Goal: Task Accomplishment & Management: Manage account settings

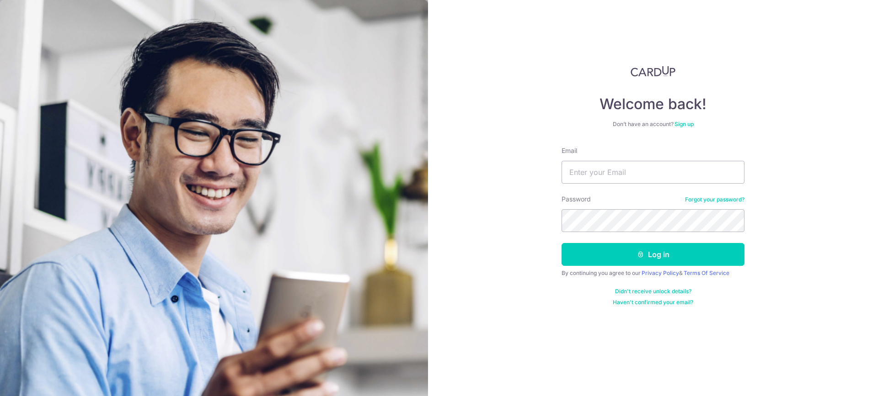
type input "[EMAIL_ADDRESS][DOMAIN_NAME]"
click at [561, 243] on button "Log in" at bounding box center [652, 254] width 183 height 23
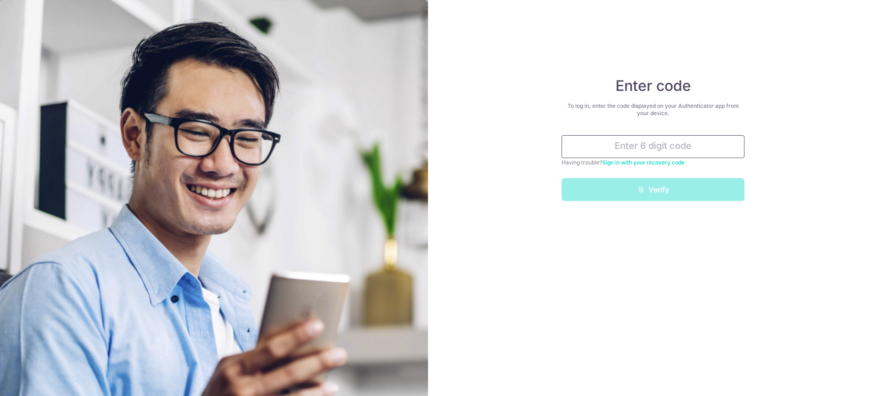
click at [661, 147] on input "text" at bounding box center [652, 146] width 183 height 23
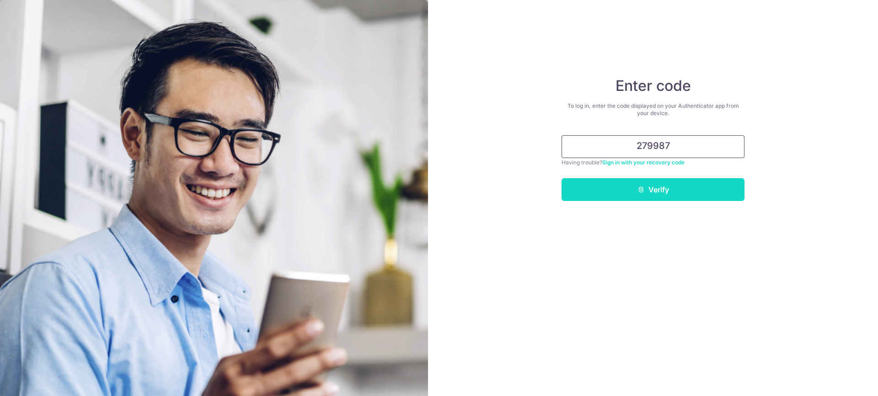
type input "279987"
click at [673, 192] on button "Verify" at bounding box center [652, 189] width 183 height 23
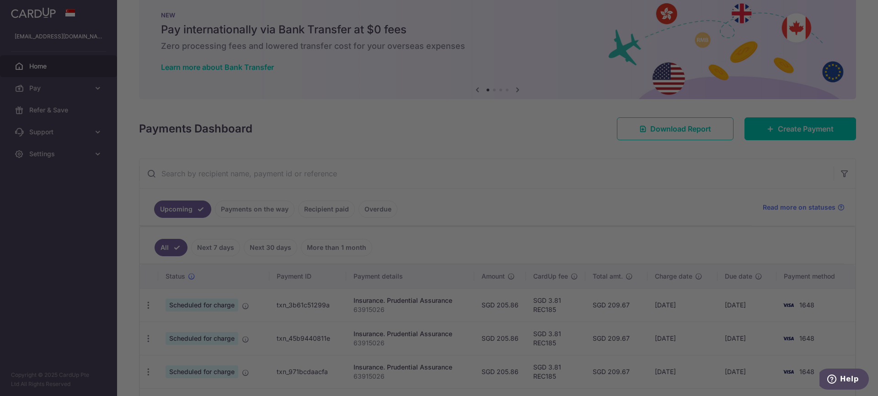
scroll to position [88, 0]
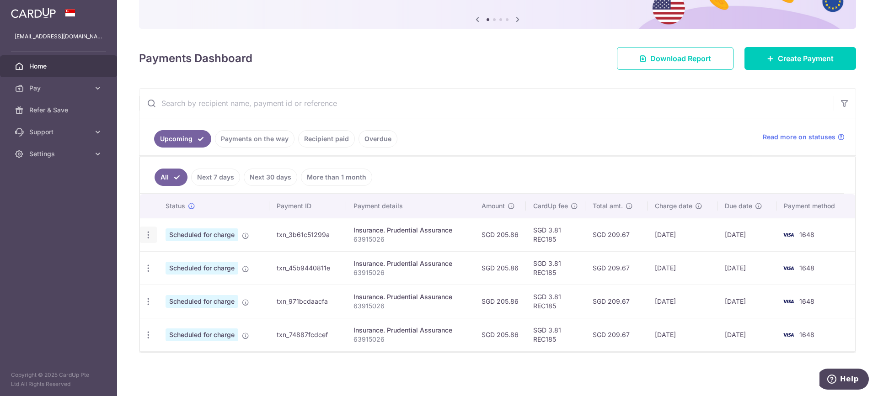
click at [148, 237] on icon "button" at bounding box center [149, 235] width 10 height 10
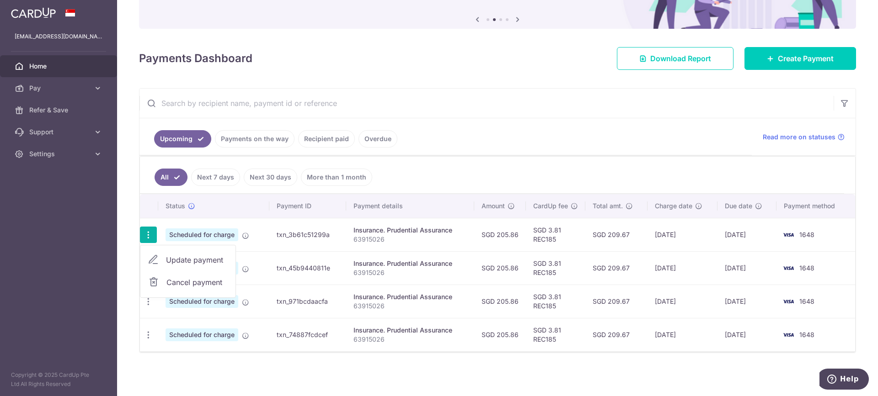
click at [192, 258] on span "Update payment" at bounding box center [197, 260] width 62 height 11
radio input "true"
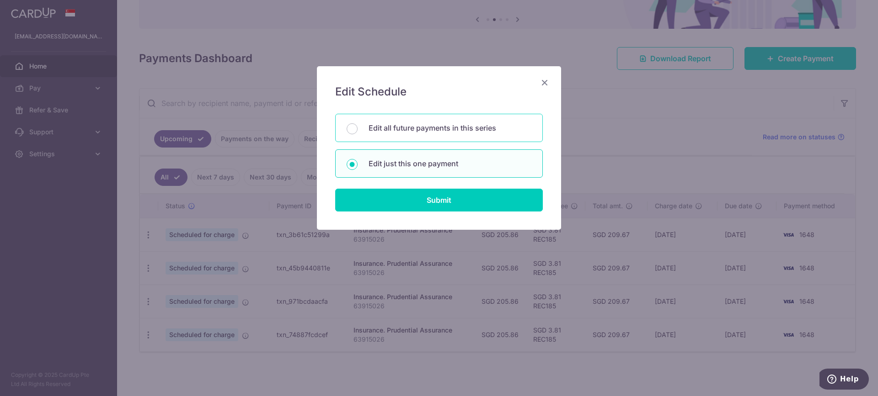
click at [491, 127] on p "Edit all future payments in this series" at bounding box center [449, 128] width 163 height 11
click at [357, 127] on input "Edit all future payments in this series" at bounding box center [352, 128] width 11 height 11
radio input "true"
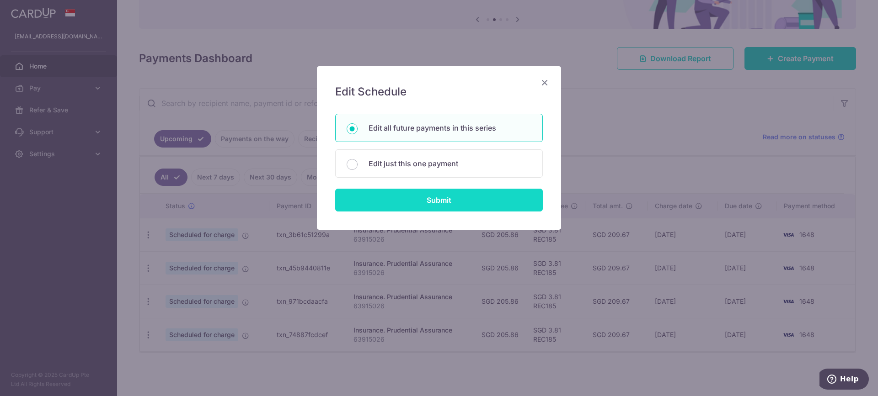
click at [504, 204] on input "Submit" at bounding box center [439, 200] width 208 height 23
radio input "true"
type input "205.86"
type input "63915026"
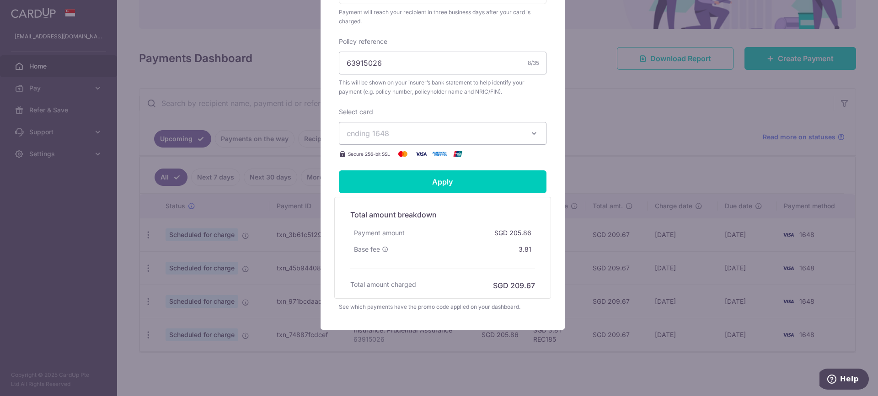
scroll to position [244, 0]
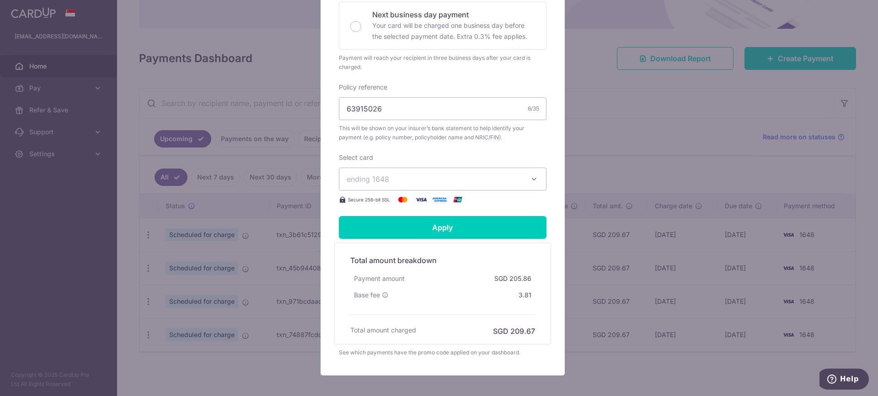
click at [523, 179] on button "ending 1648" at bounding box center [443, 179] width 208 height 23
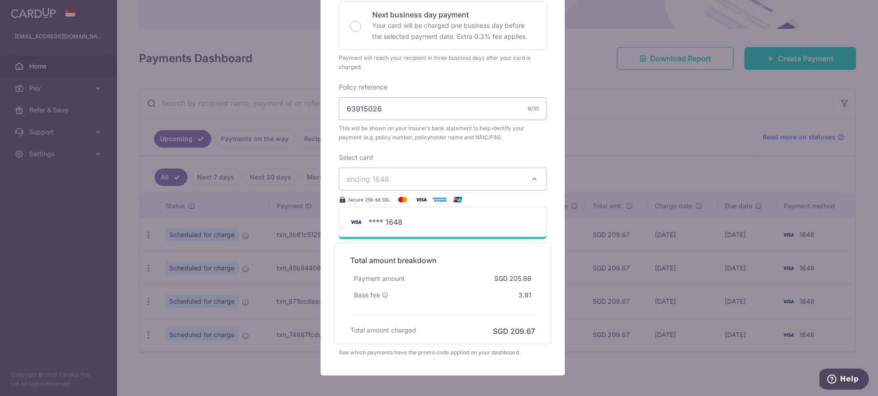
click at [537, 296] on div "Total amount breakdown Payment amount SGD 205.86 Base fee 3.81 Processing fee N…" at bounding box center [442, 294] width 217 height 102
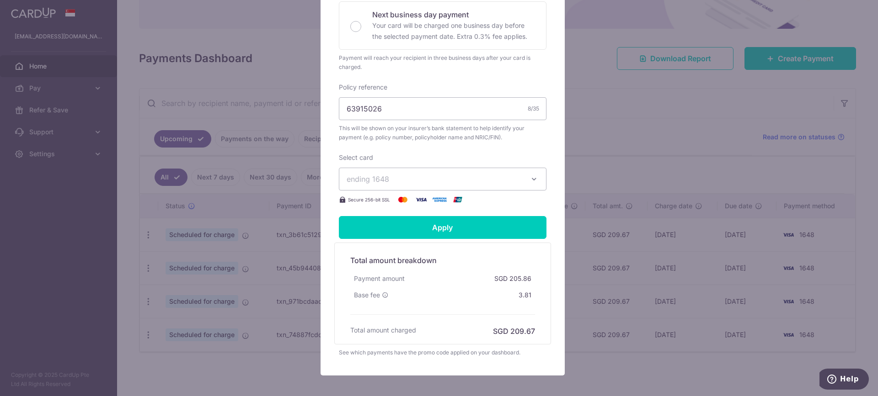
click at [485, 180] on span "ending 1648" at bounding box center [435, 179] width 176 height 11
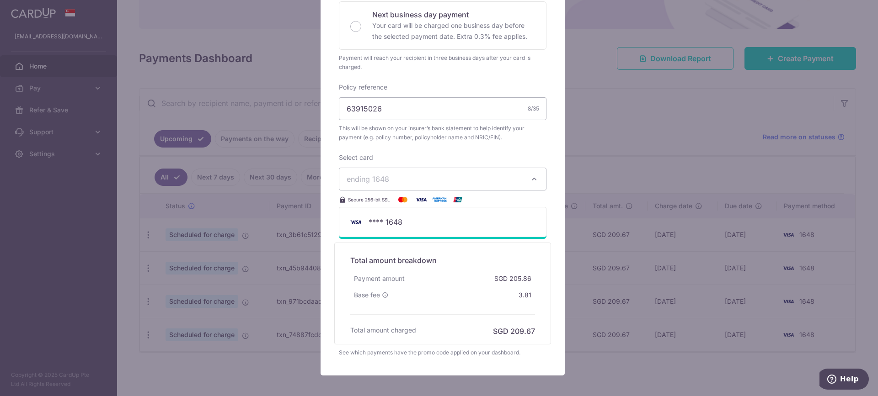
click at [496, 179] on span "ending 1648" at bounding box center [435, 179] width 176 height 11
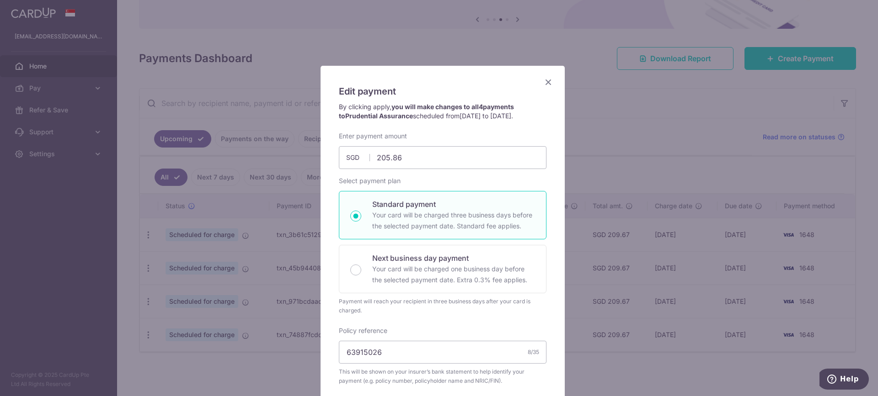
scroll to position [0, 0]
click at [547, 82] on icon "Close" at bounding box center [548, 82] width 11 height 11
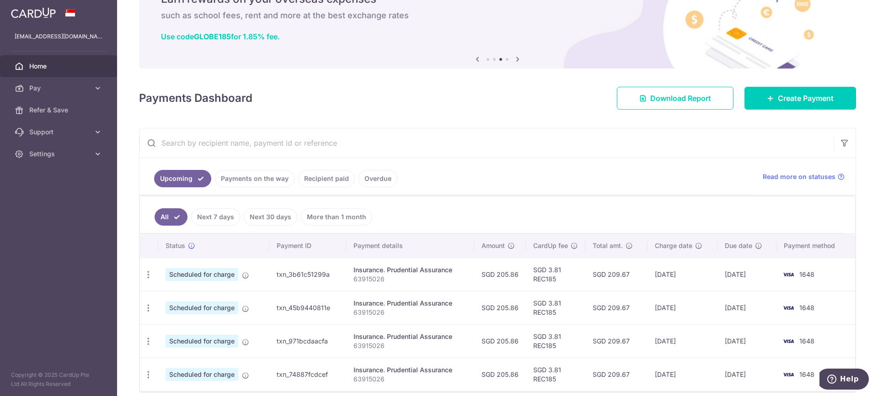
scroll to position [43, 0]
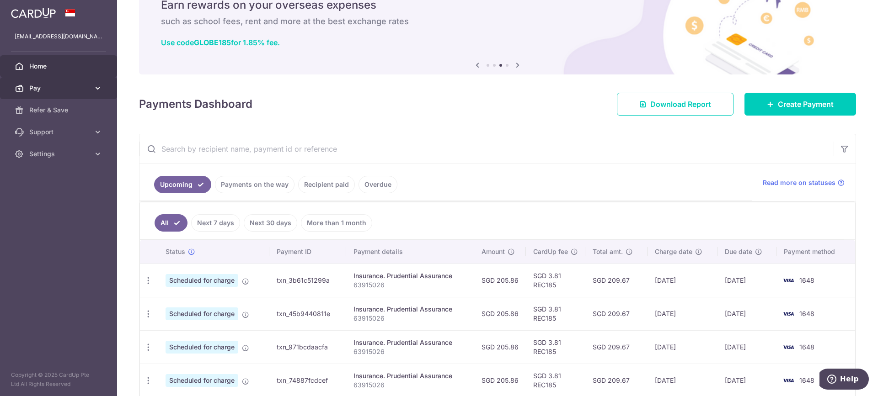
click at [82, 88] on span "Pay" at bounding box center [59, 88] width 60 height 9
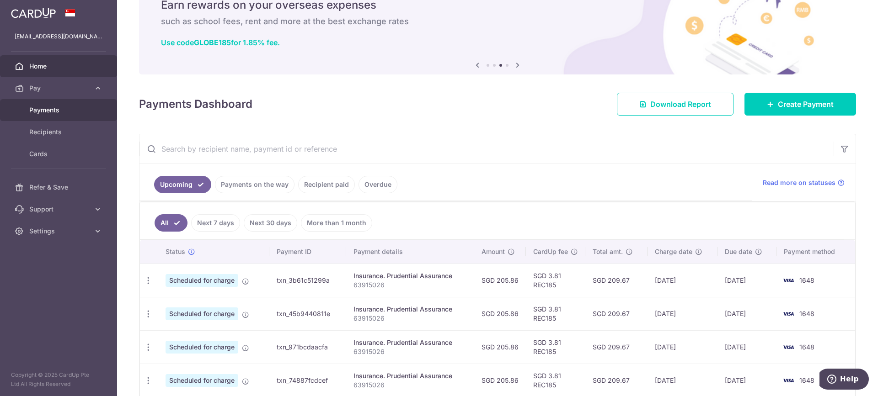
click at [78, 116] on link "Payments" at bounding box center [58, 110] width 117 height 22
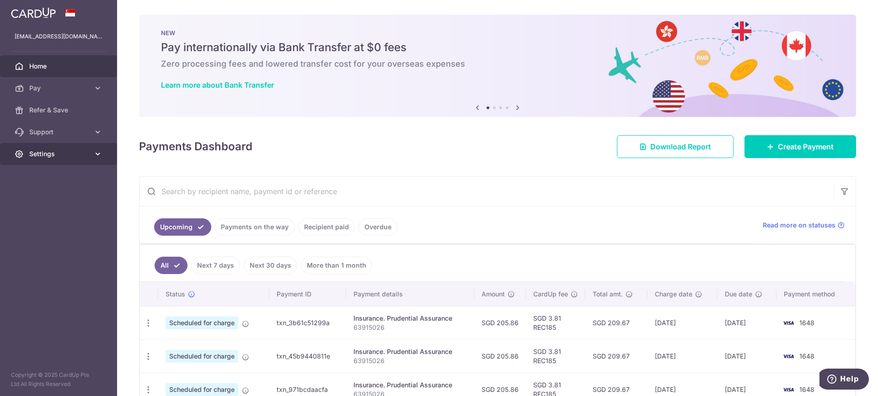
click at [74, 156] on span "Settings" at bounding box center [59, 153] width 60 height 9
click at [62, 174] on span "Account" at bounding box center [59, 175] width 60 height 9
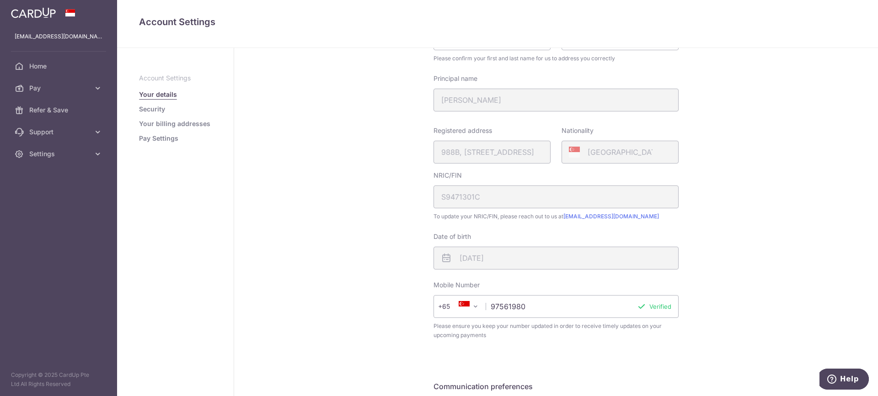
scroll to position [91, 0]
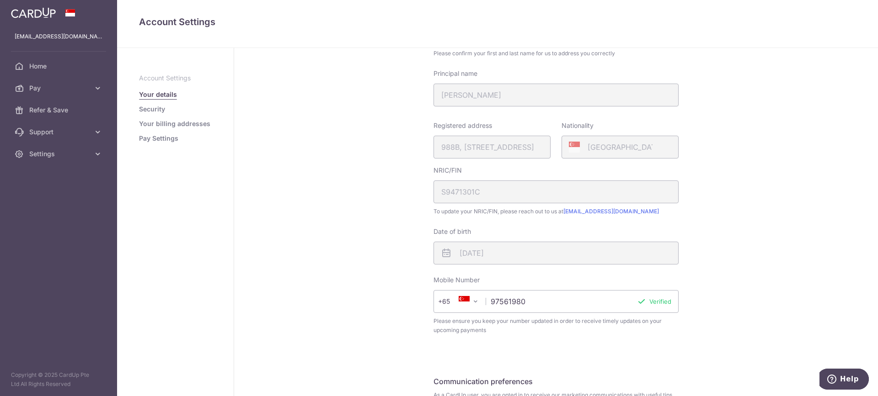
click at [161, 126] on link "Your billing addresses" at bounding box center [174, 123] width 71 height 9
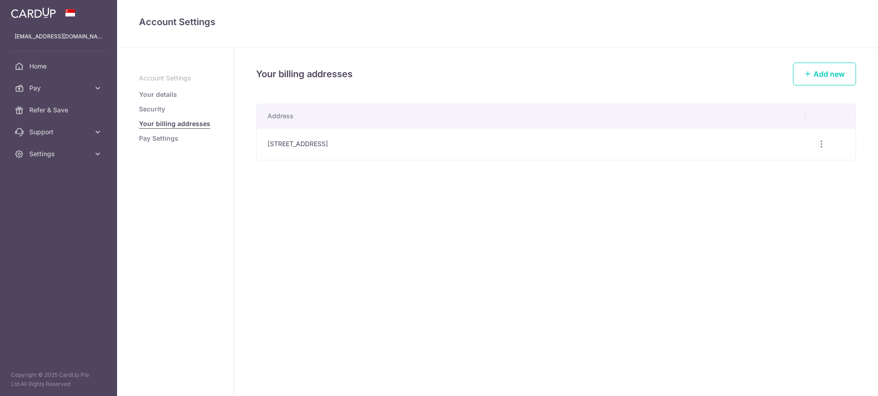
click at [165, 137] on link "Pay Settings" at bounding box center [158, 138] width 39 height 9
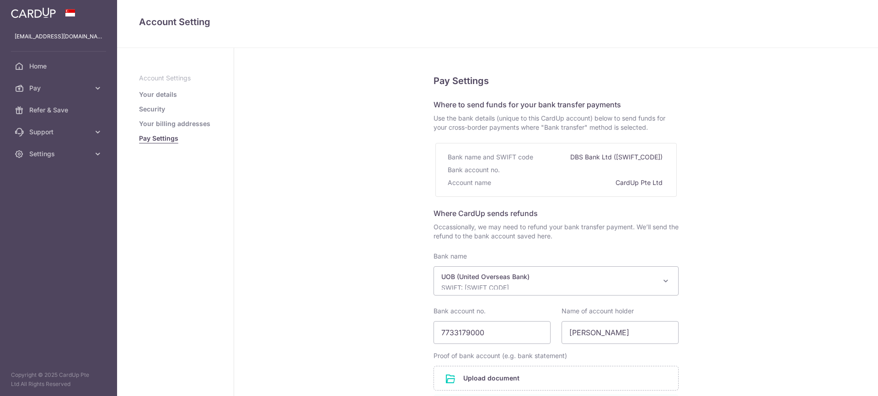
select select "18"
click at [153, 103] on ul "Account Settings Your details Security Your billing addresses Pay Settings" at bounding box center [175, 108] width 73 height 69
click at [153, 105] on link "Security" at bounding box center [152, 109] width 26 height 9
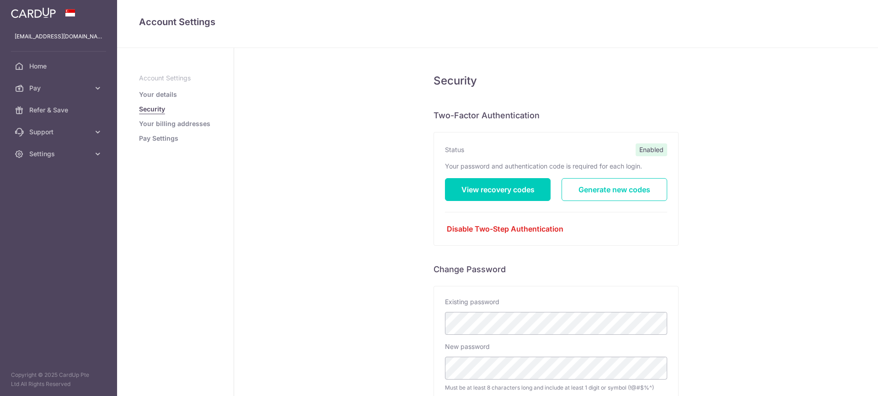
click at [159, 93] on link "Your details" at bounding box center [158, 94] width 38 height 9
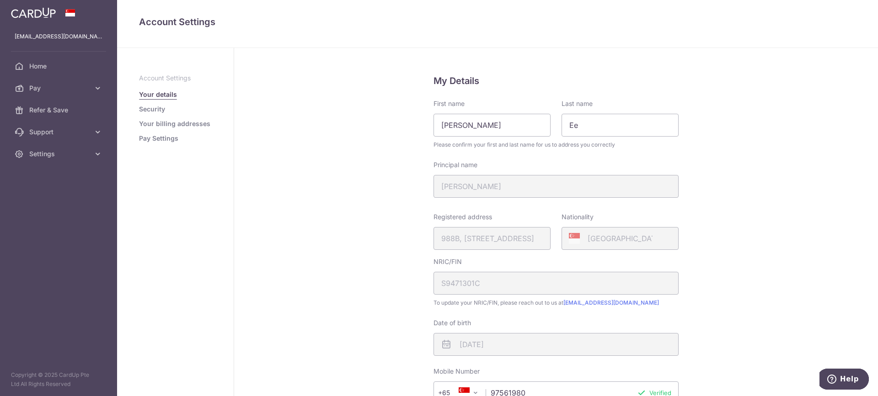
click at [150, 107] on link "Security" at bounding box center [152, 109] width 26 height 9
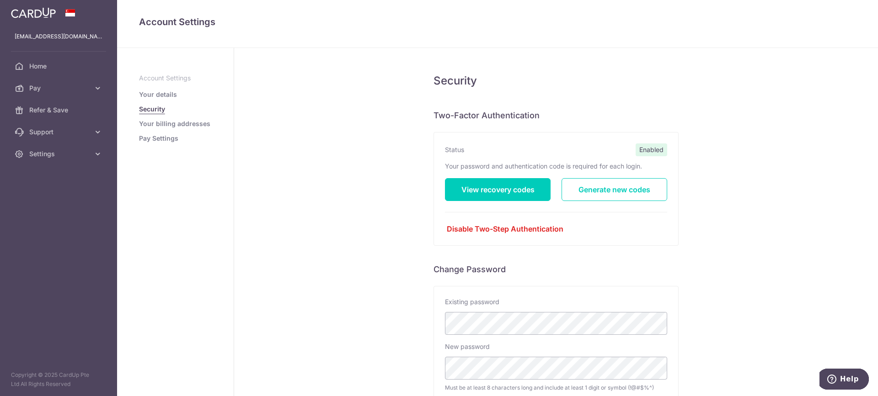
click at [165, 93] on link "Your details" at bounding box center [158, 94] width 38 height 9
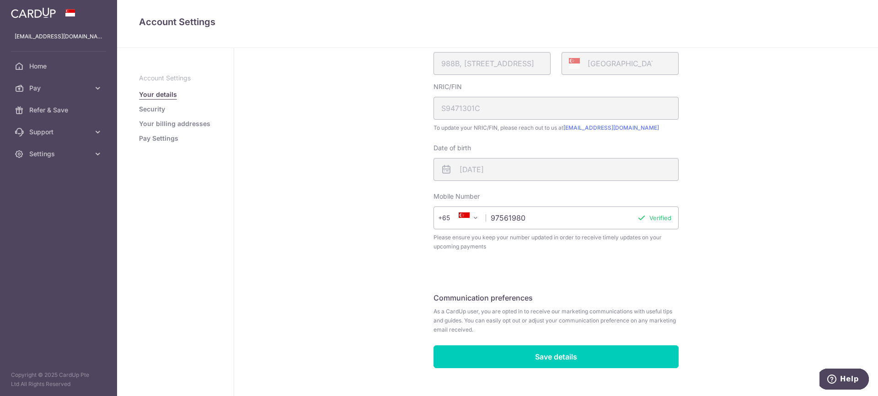
scroll to position [183, 0]
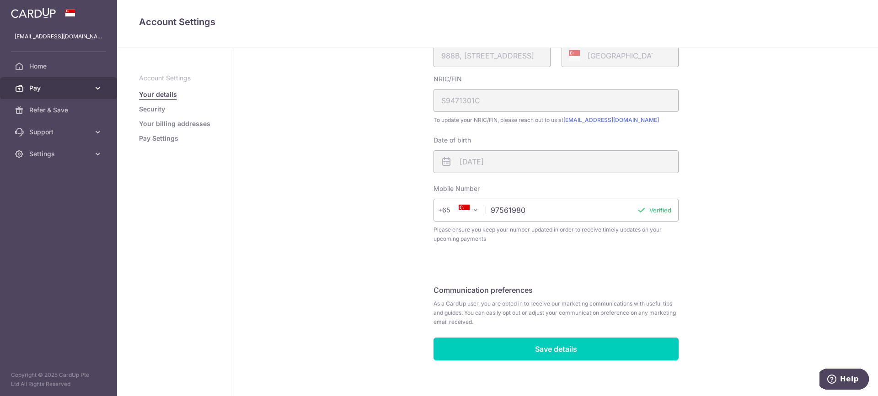
click at [71, 90] on span "Pay" at bounding box center [59, 88] width 60 height 9
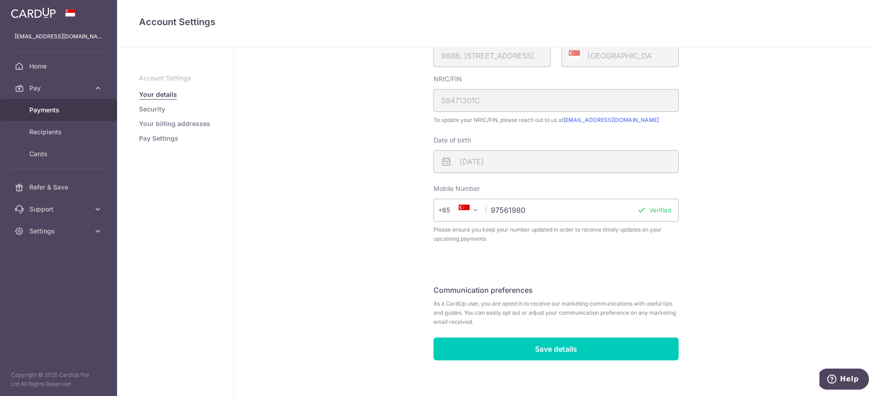
click at [72, 110] on span "Payments" at bounding box center [59, 110] width 60 height 9
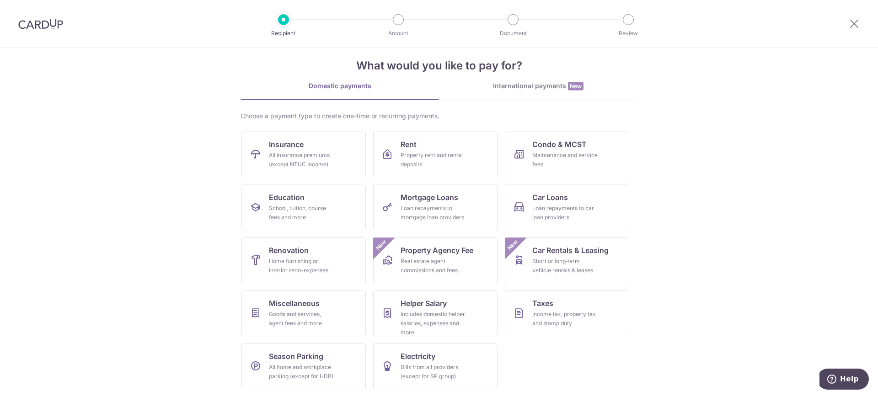
scroll to position [13, 0]
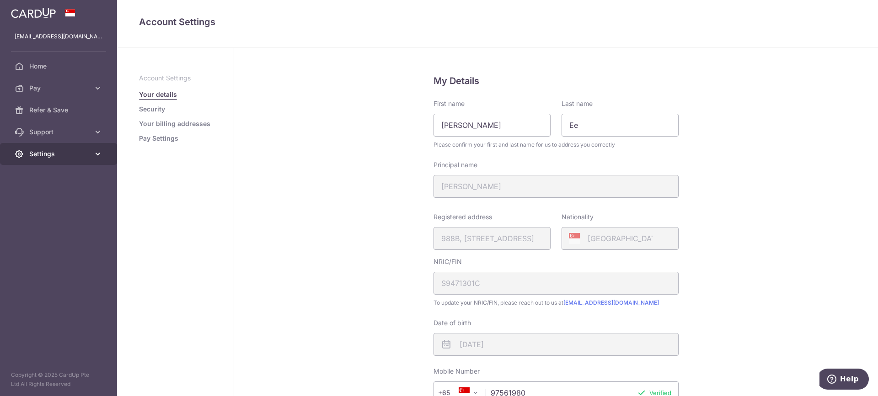
click at [54, 151] on span "Settings" at bounding box center [59, 153] width 60 height 9
click at [67, 177] on span "Account" at bounding box center [59, 175] width 60 height 9
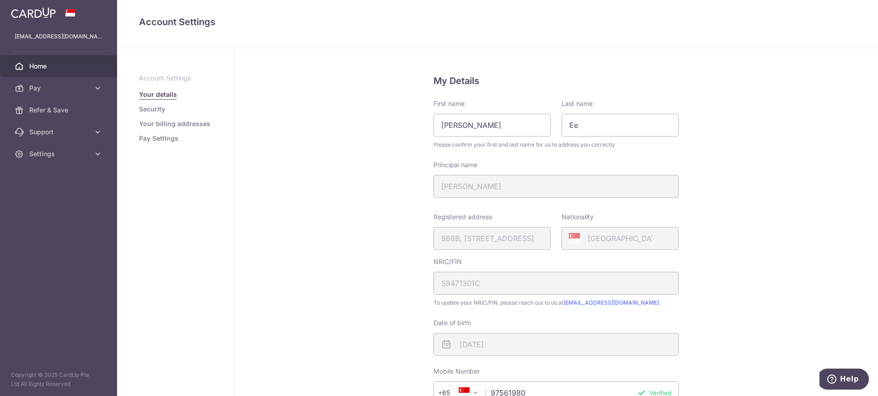
click at [83, 67] on span "Home" at bounding box center [59, 66] width 60 height 9
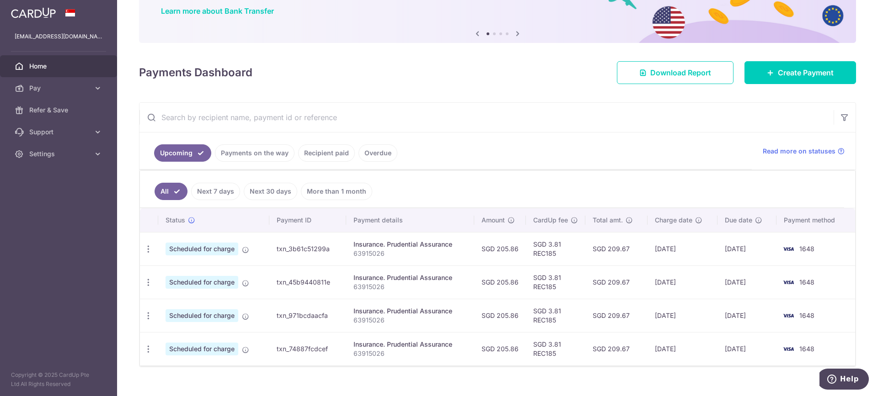
scroll to position [88, 0]
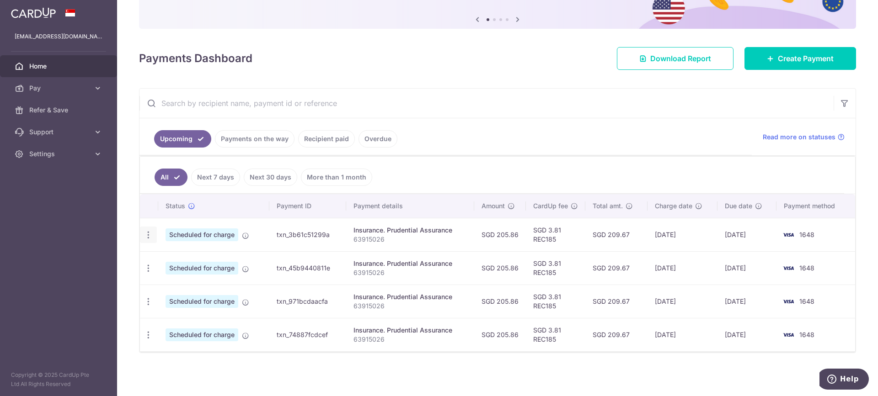
click at [148, 236] on icon "button" at bounding box center [149, 235] width 10 height 10
click at [200, 263] on span "Update payment" at bounding box center [197, 260] width 62 height 11
radio input "true"
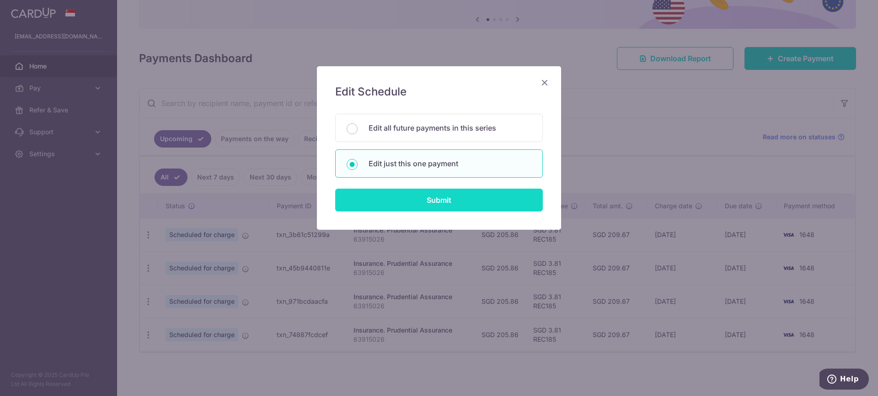
click at [427, 204] on input "Submit" at bounding box center [439, 200] width 208 height 23
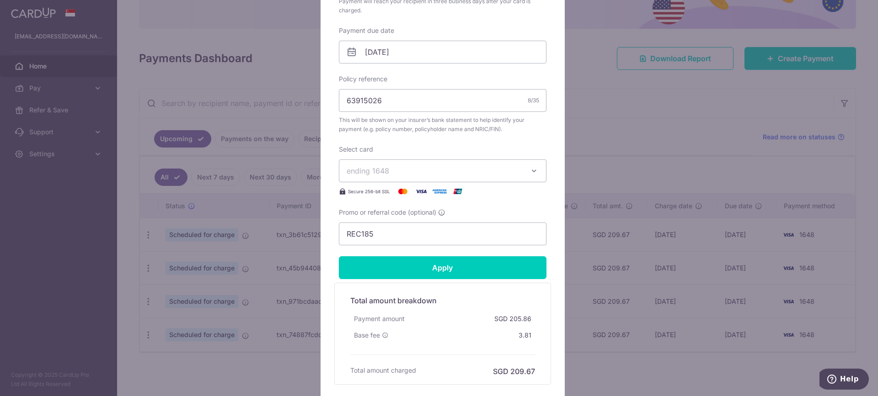
scroll to position [274, 0]
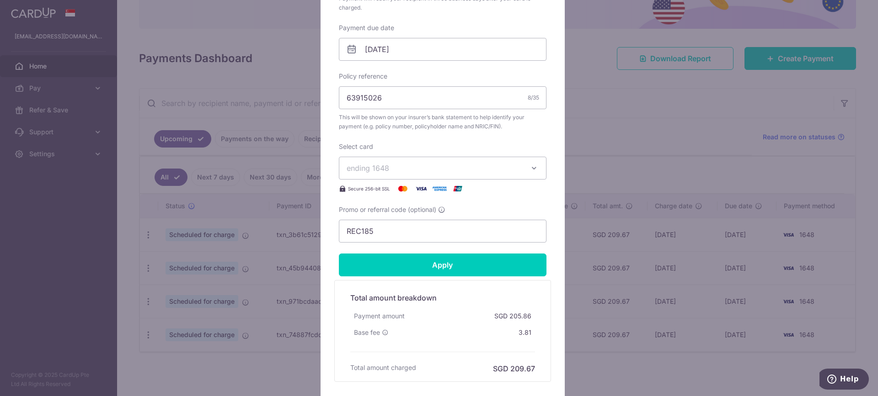
click at [522, 168] on button "ending 1648" at bounding box center [443, 168] width 208 height 23
click at [523, 168] on button "ending 1648" at bounding box center [443, 168] width 208 height 23
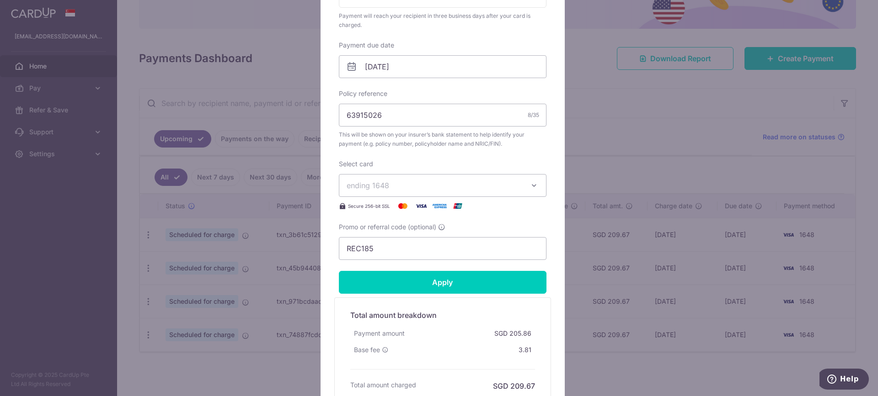
scroll to position [253, 0]
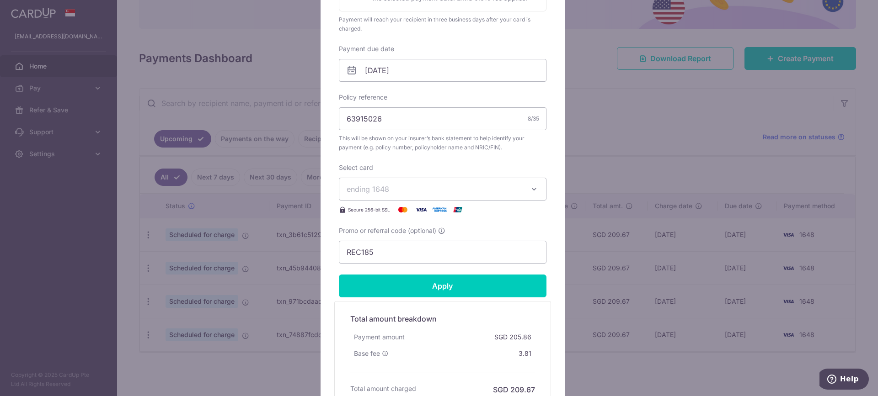
click at [529, 192] on icon "button" at bounding box center [533, 189] width 9 height 9
click at [532, 191] on icon "button" at bounding box center [533, 189] width 9 height 9
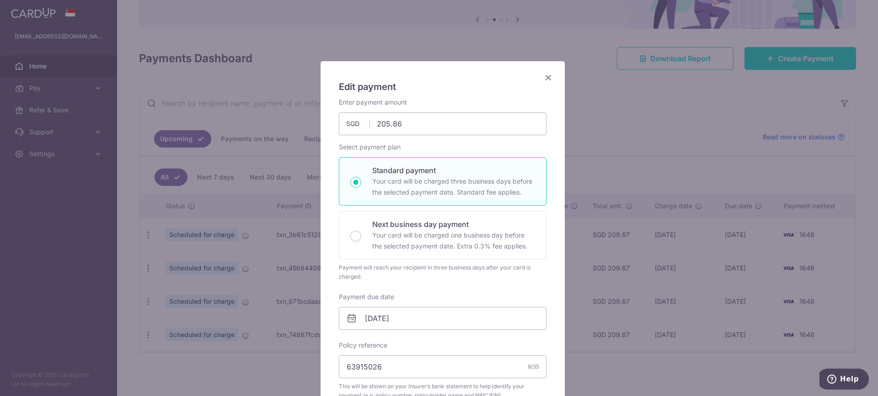
scroll to position [0, 0]
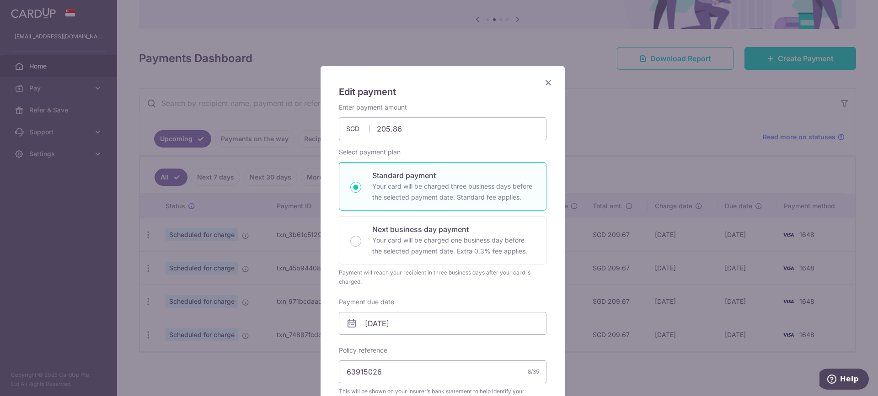
click at [539, 89] on h5 "Edit payment" at bounding box center [443, 92] width 208 height 15
click at [543, 86] on icon "Close" at bounding box center [548, 82] width 11 height 11
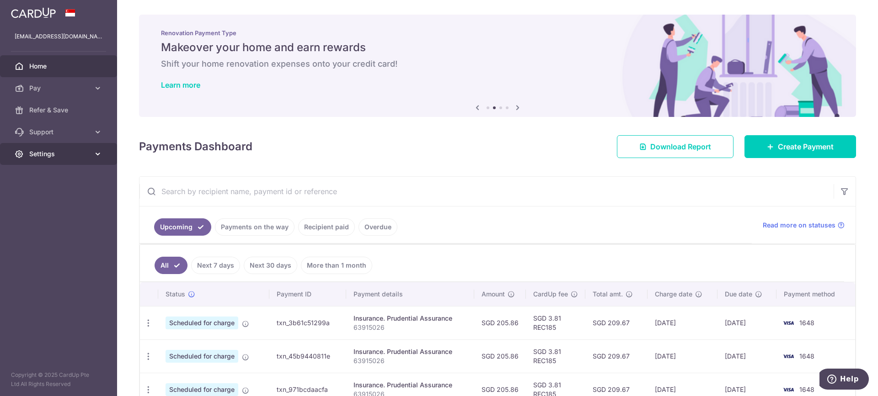
click at [78, 154] on span "Settings" at bounding box center [59, 153] width 60 height 9
click at [70, 171] on link "Account" at bounding box center [58, 176] width 117 height 22
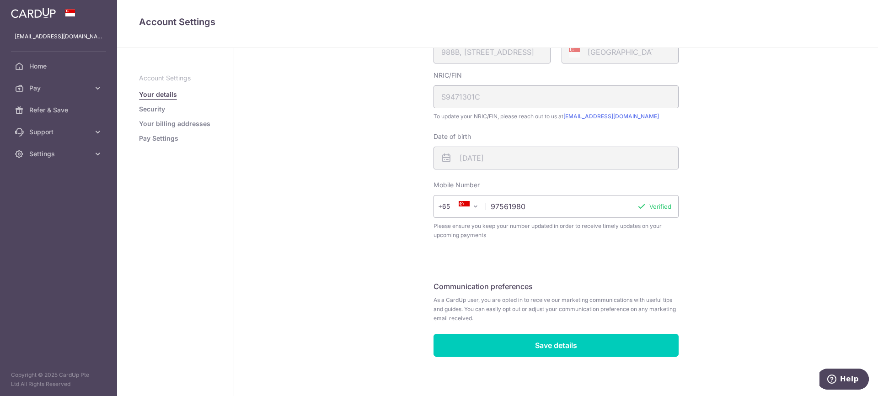
scroll to position [190, 0]
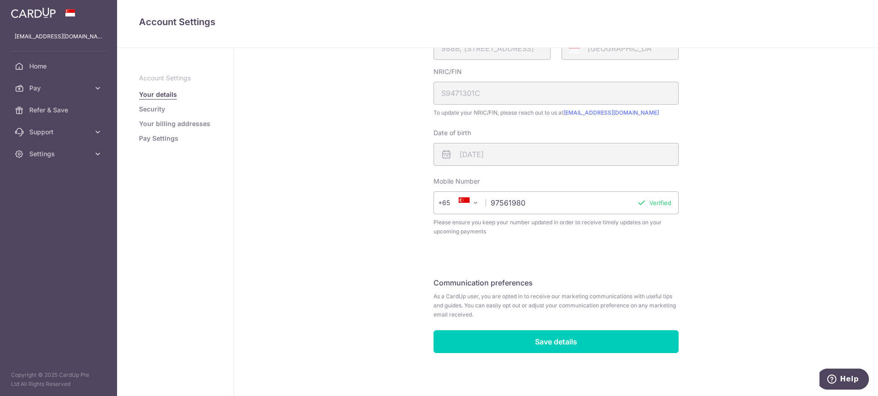
click at [158, 104] on ul "Account Settings Your details Security Your billing addresses Pay Settings" at bounding box center [175, 108] width 73 height 69
click at [158, 110] on link "Security" at bounding box center [152, 109] width 26 height 9
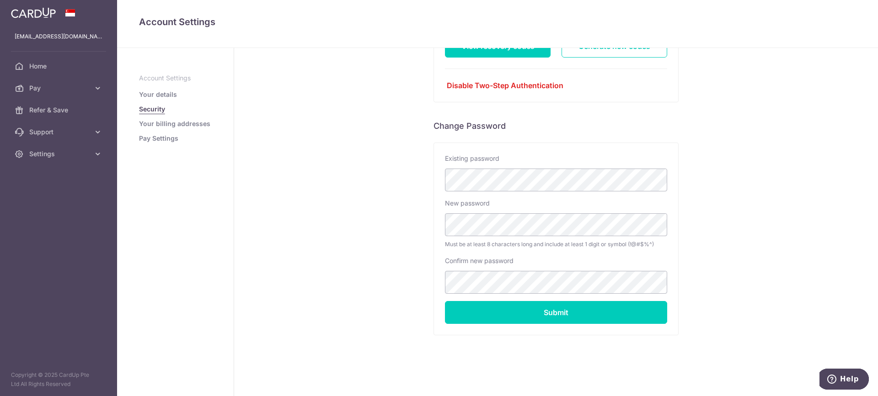
scroll to position [144, 0]
click at [157, 125] on link "Your billing addresses" at bounding box center [174, 123] width 71 height 9
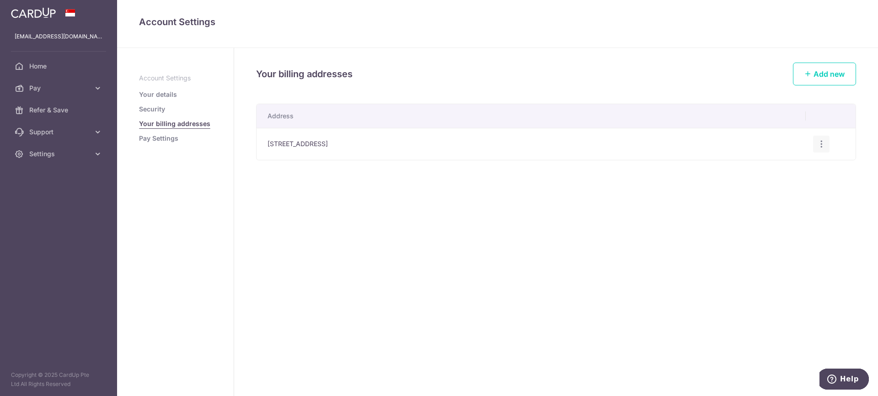
click at [817, 144] on icon "button" at bounding box center [821, 144] width 10 height 10
click at [757, 171] on link "Edit address" at bounding box center [781, 170] width 95 height 22
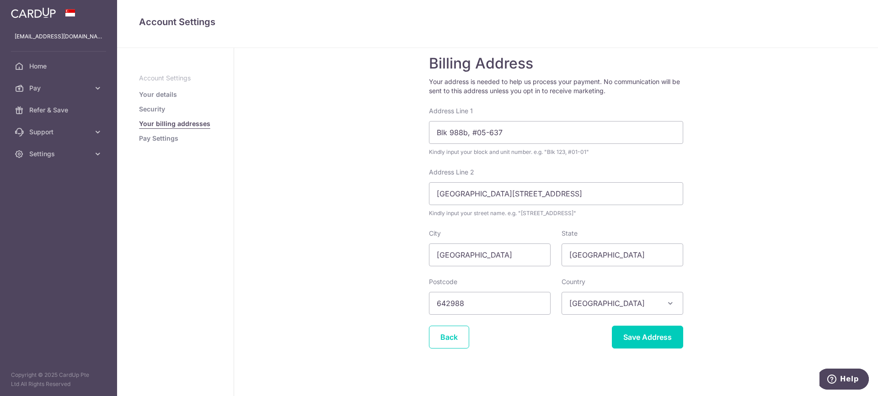
scroll to position [30, 0]
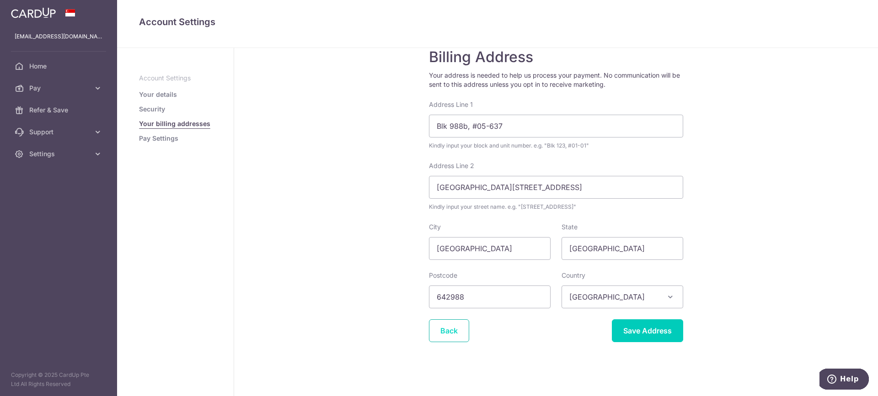
click at [443, 329] on link "Back" at bounding box center [449, 331] width 40 height 23
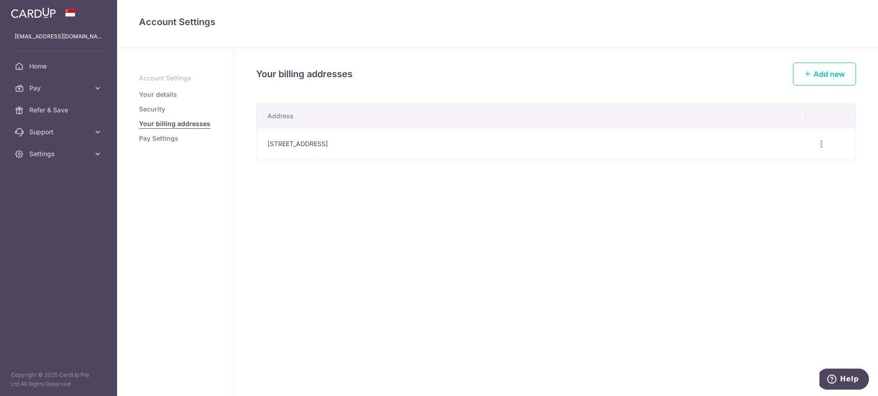
click at [177, 142] on link "Pay Settings" at bounding box center [158, 138] width 39 height 9
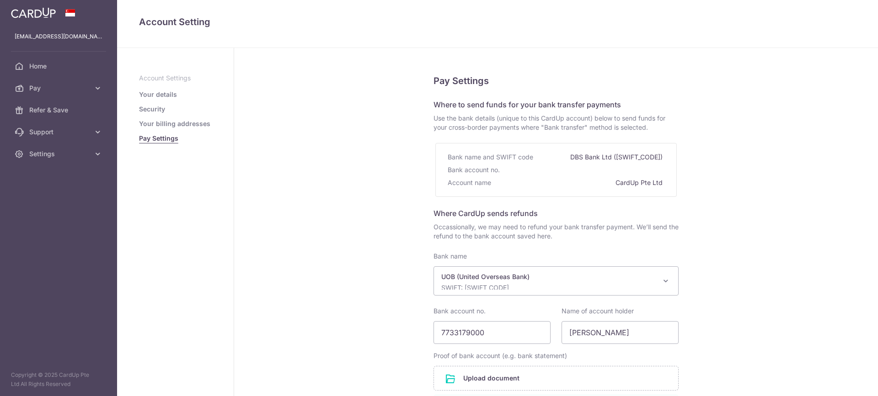
select select "18"
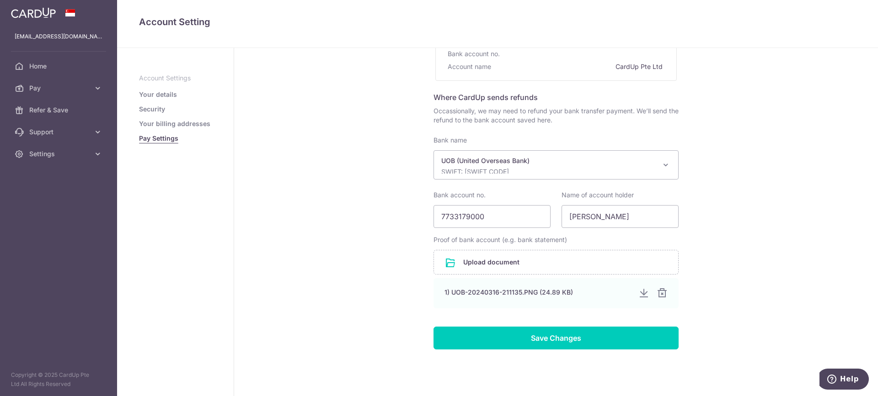
scroll to position [138, 0]
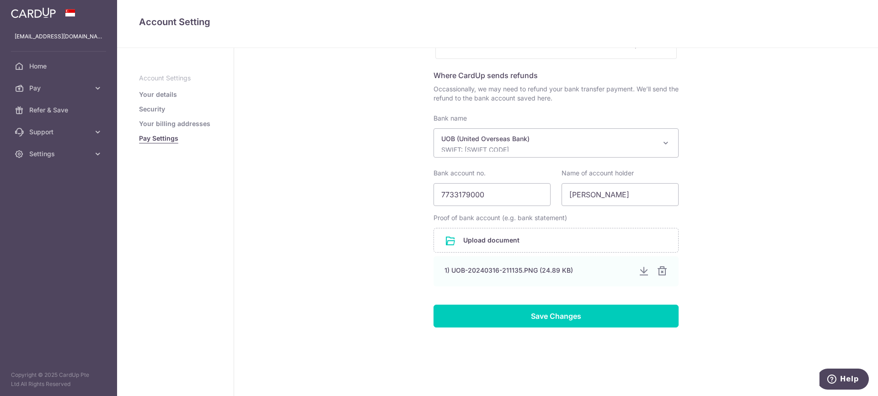
click at [47, 7] on img at bounding box center [33, 12] width 45 height 11
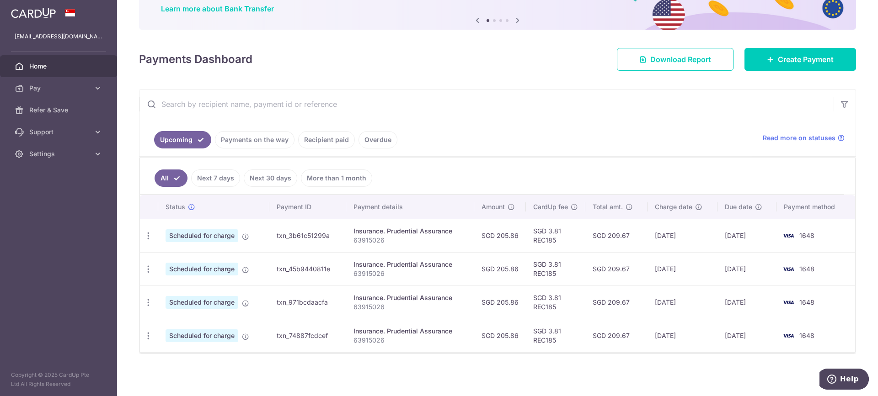
scroll to position [77, 0]
click at [799, 206] on th "Payment method" at bounding box center [815, 206] width 79 height 24
click at [150, 235] on icon "button" at bounding box center [149, 235] width 10 height 10
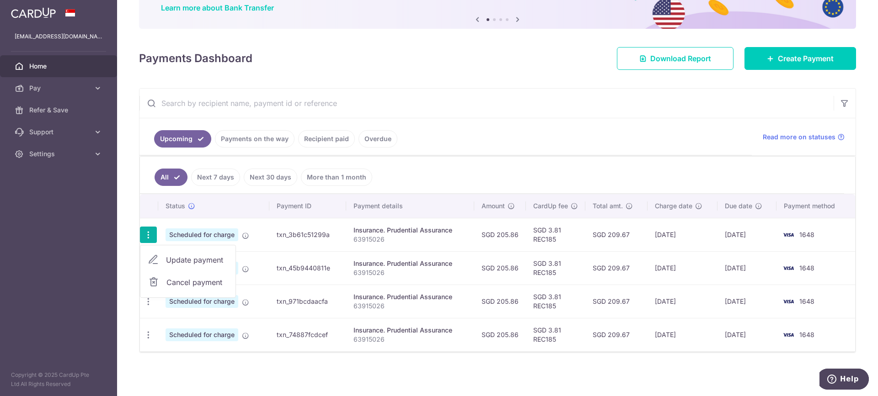
click at [176, 262] on span "Update payment" at bounding box center [197, 260] width 62 height 11
radio input "true"
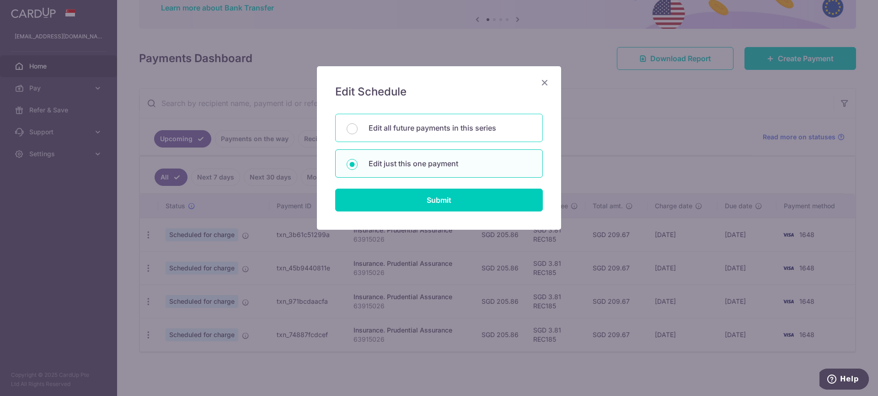
click at [489, 118] on div "Edit all future payments in this series" at bounding box center [439, 128] width 208 height 28
radio input "true"
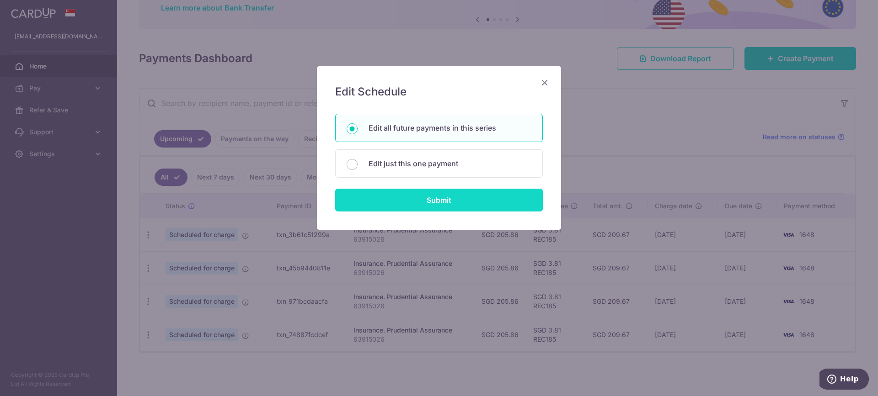
click at [470, 197] on input "Submit" at bounding box center [439, 200] width 208 height 23
radio input "true"
type input "205.86"
type input "63915026"
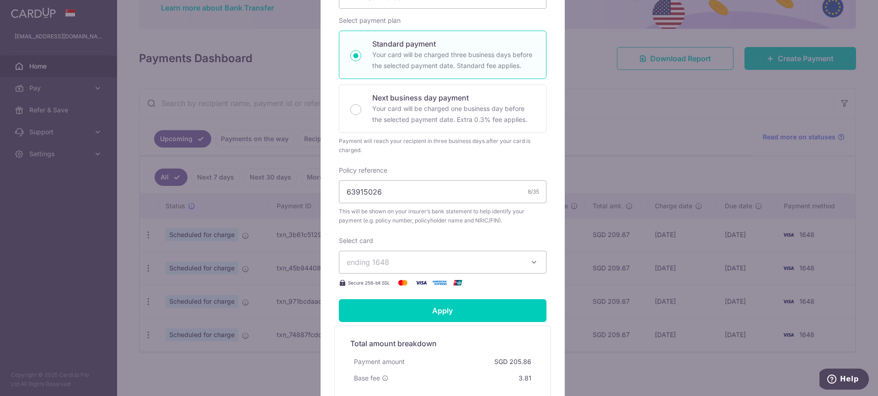
scroll to position [183, 0]
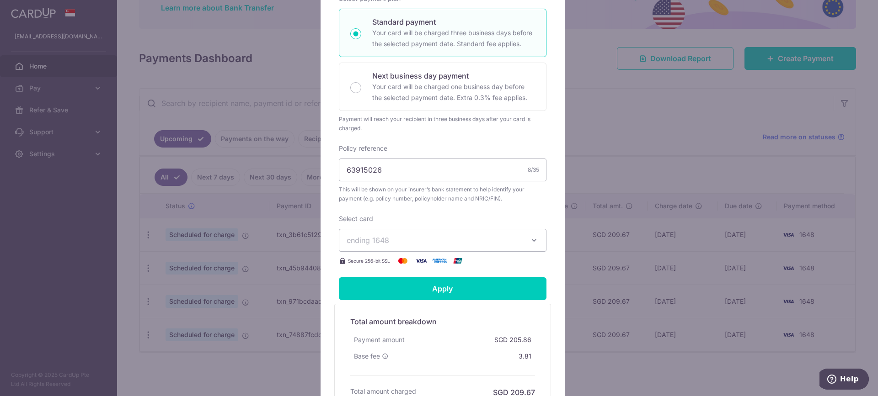
click at [531, 240] on icon "button" at bounding box center [533, 240] width 9 height 9
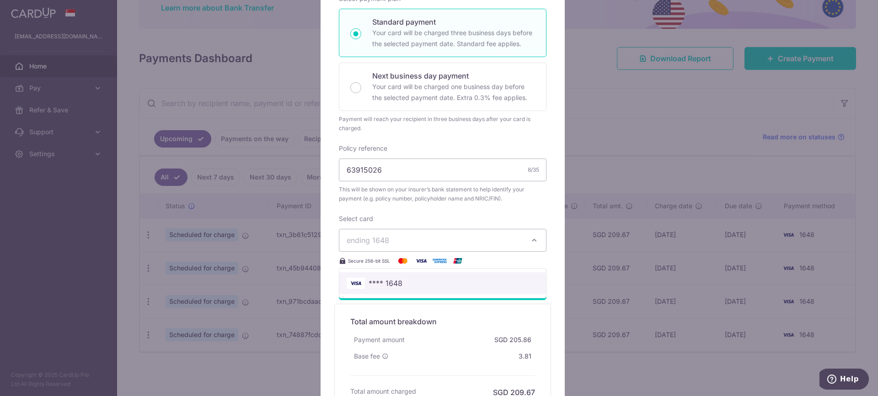
click at [440, 281] on span "**** 1648" at bounding box center [443, 283] width 192 height 11
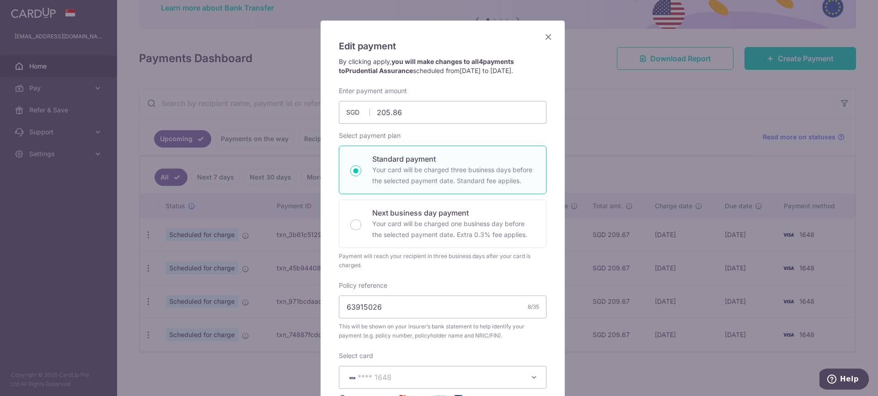
scroll to position [0, 0]
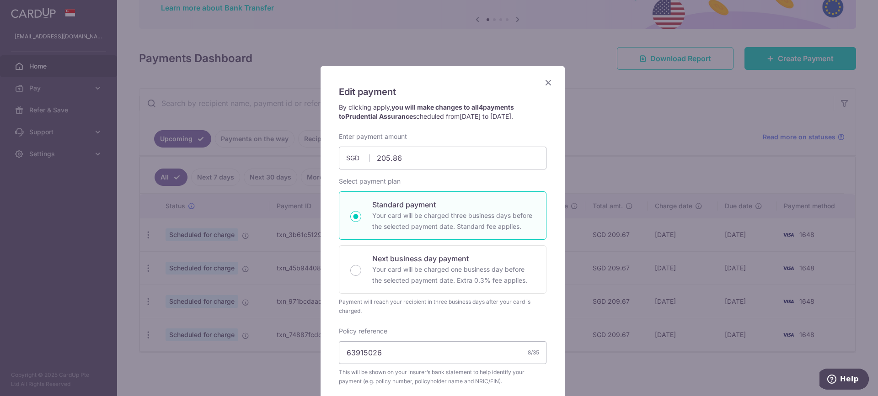
click at [546, 83] on icon "Close" at bounding box center [548, 82] width 11 height 11
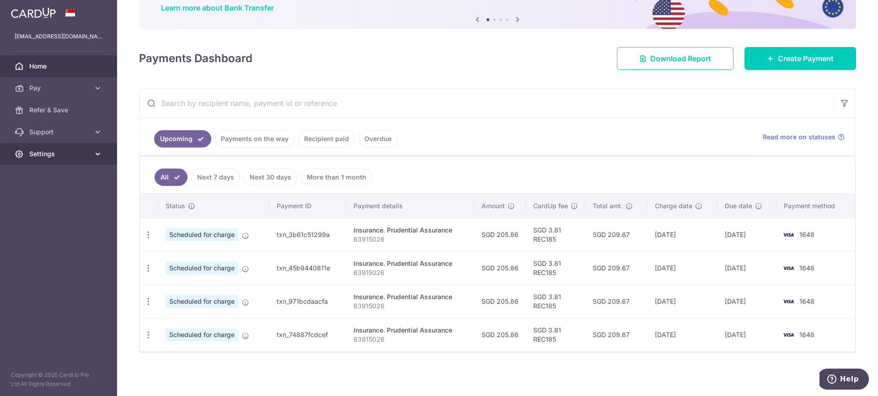
click at [48, 159] on link "Settings" at bounding box center [58, 154] width 117 height 22
click at [75, 127] on link "Support" at bounding box center [58, 132] width 117 height 22
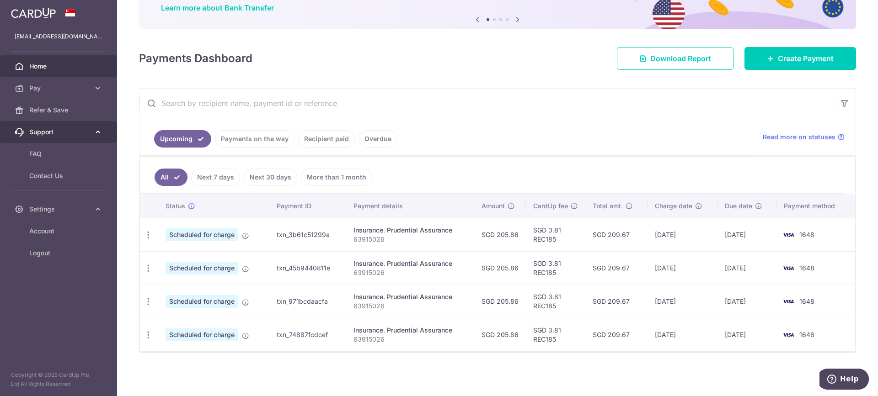
click at [77, 131] on span "Support" at bounding box center [59, 132] width 60 height 9
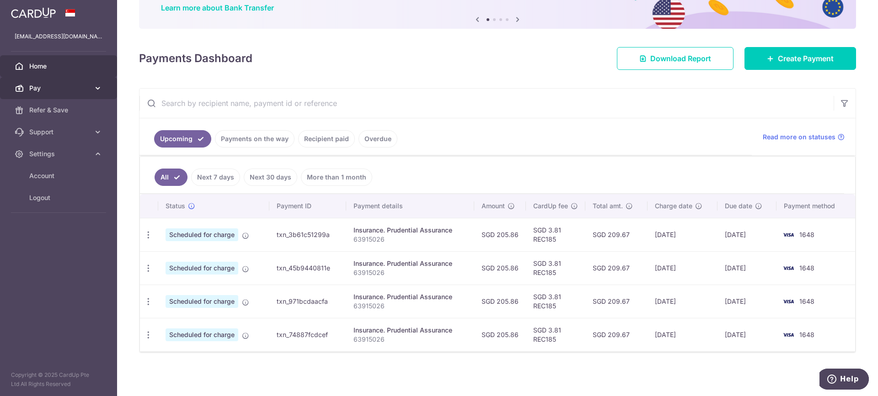
click at [91, 91] on link "Pay" at bounding box center [58, 88] width 117 height 22
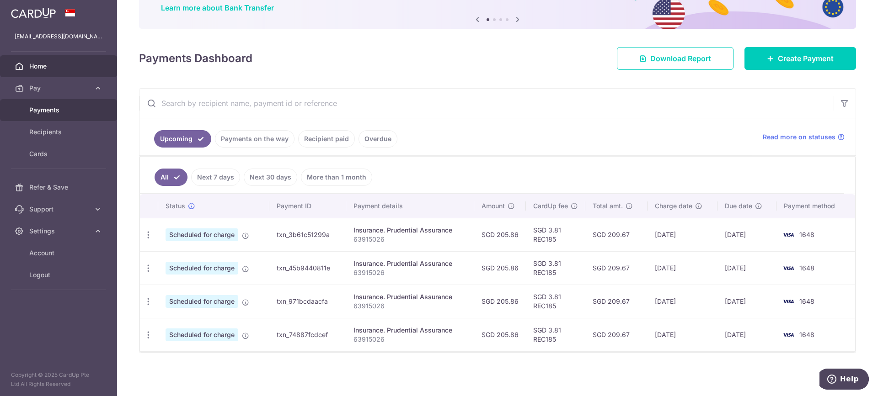
click at [77, 113] on span "Payments" at bounding box center [59, 110] width 60 height 9
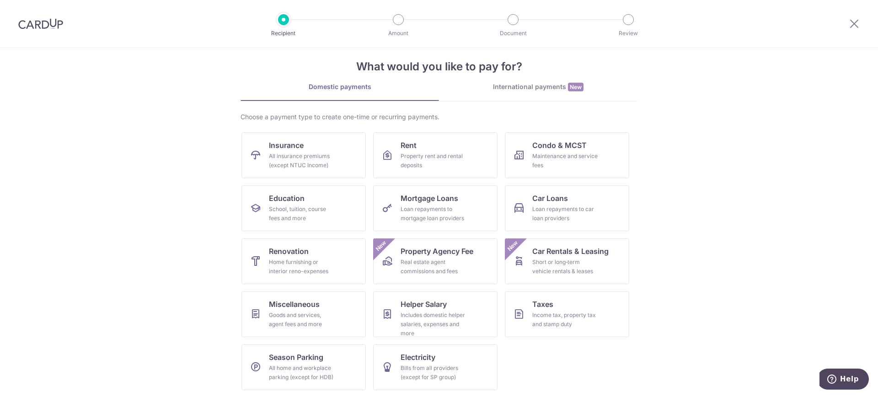
scroll to position [13, 0]
click at [26, 18] on div at bounding box center [40, 24] width 81 height 48
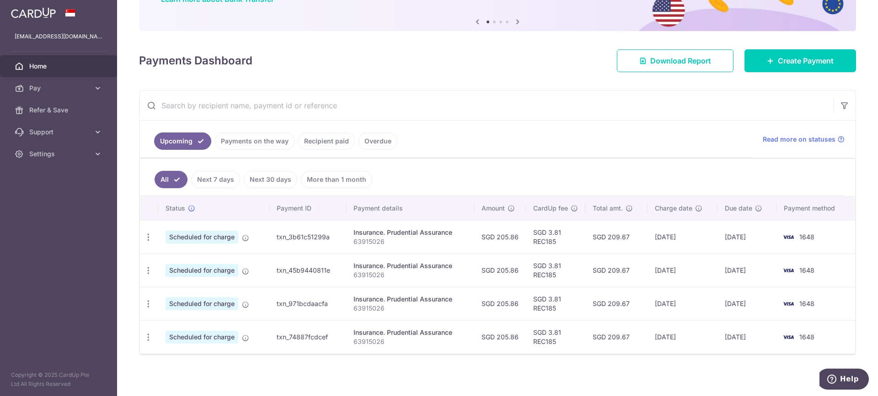
scroll to position [88, 0]
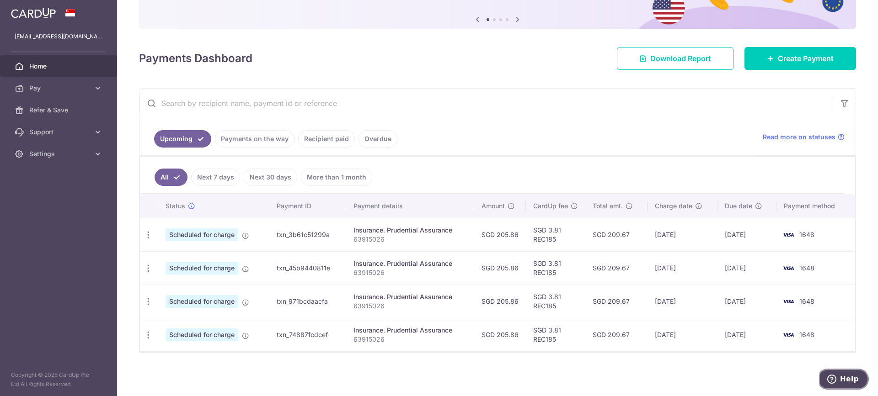
click at [834, 381] on icon "Help" at bounding box center [831, 379] width 9 height 9
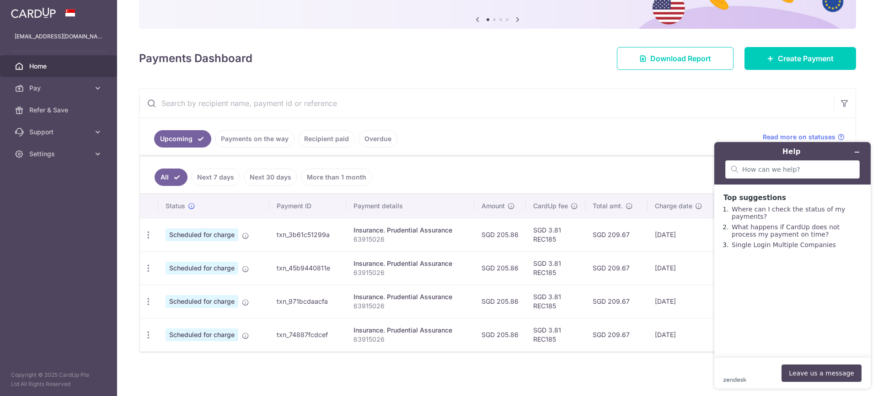
click at [761, 345] on main "Top suggestions Where can I check the status of my payments? What happens if Ca…" at bounding box center [793, 271] width 149 height 173
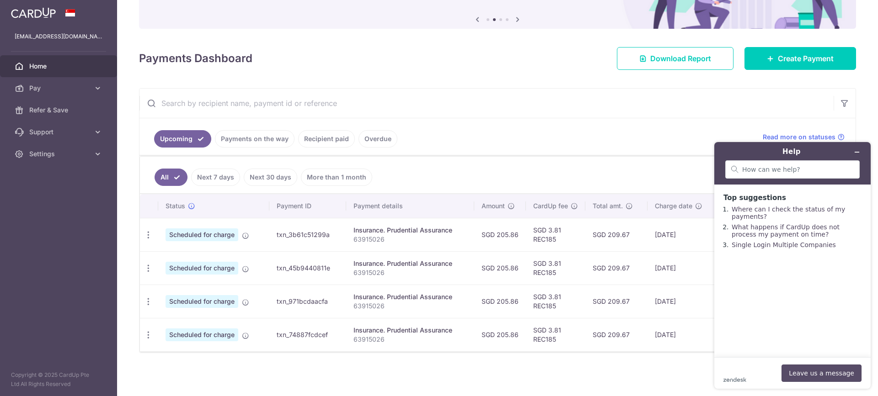
drag, startPoint x: 817, startPoint y: 377, endPoint x: 833, endPoint y: 273, distance: 104.5
click at [832, 275] on div "Help Top suggestions Where can I check the status of my payments? What happens …" at bounding box center [792, 265] width 156 height 247
click at [824, 168] on input "search" at bounding box center [798, 169] width 112 height 8
type input "change card payment"
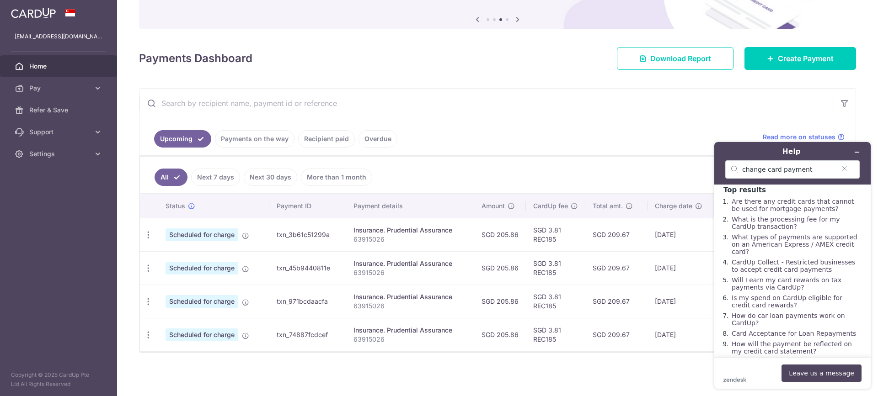
scroll to position [23, 0]
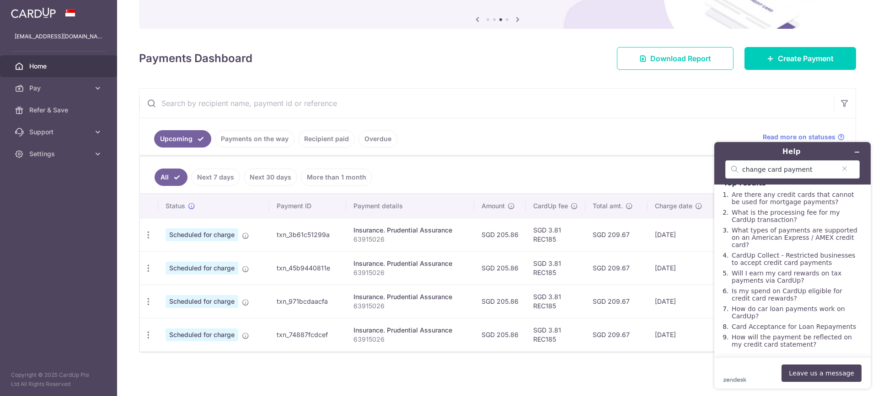
click at [636, 121] on ul "Upcoming Payments on the way Recipient paid Overdue" at bounding box center [445, 136] width 612 height 37
click at [862, 154] on button "Minimize widget" at bounding box center [856, 152] width 15 height 13
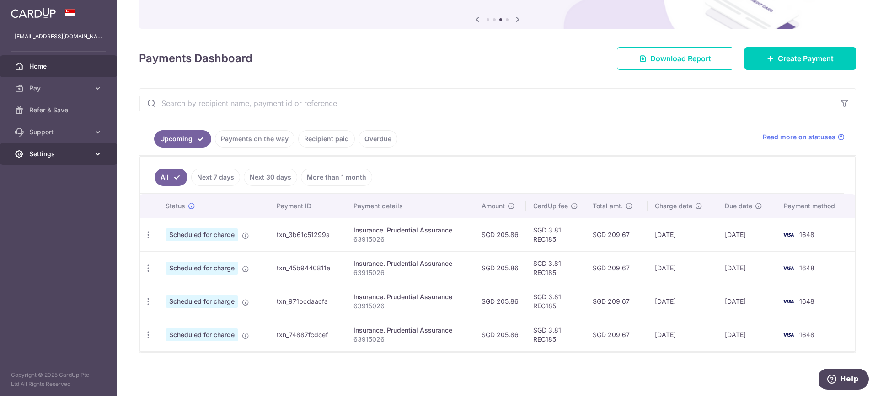
click at [87, 153] on span "Settings" at bounding box center [59, 153] width 60 height 9
click at [383, 142] on link "Overdue" at bounding box center [377, 138] width 39 height 17
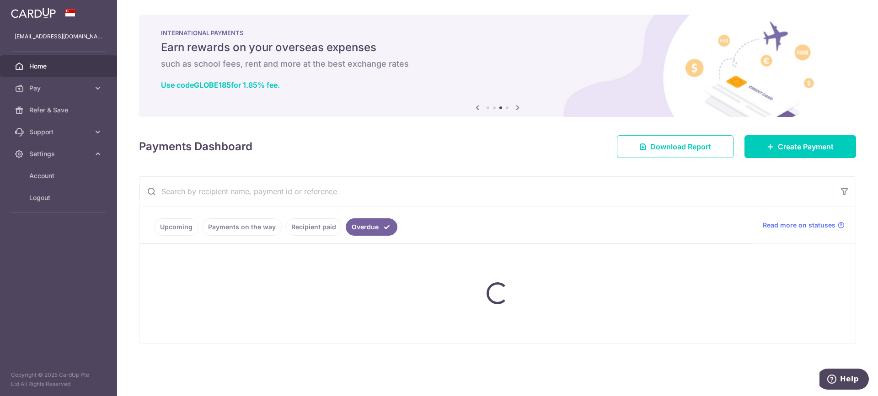
scroll to position [0, 0]
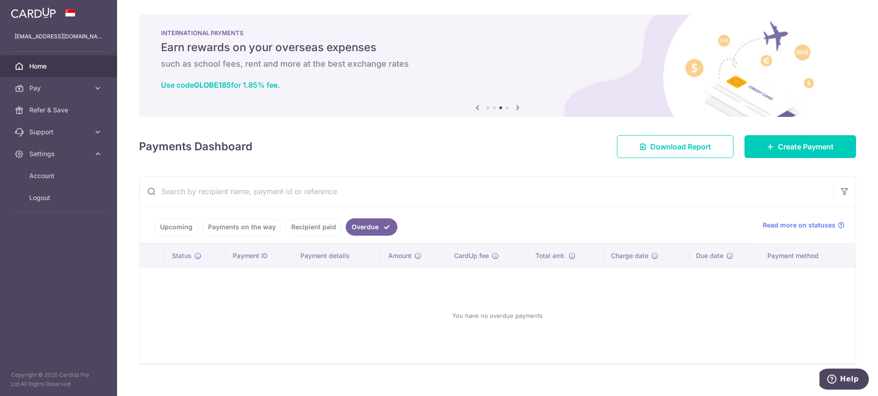
click at [307, 223] on link "Recipient paid" at bounding box center [313, 227] width 57 height 17
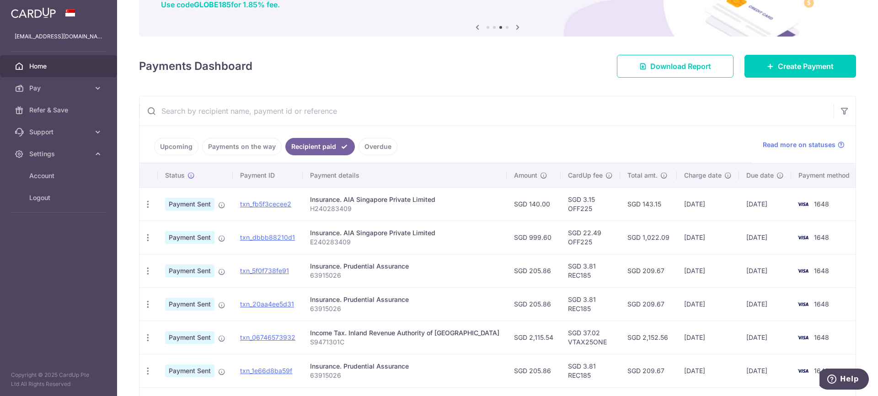
scroll to position [91, 0]
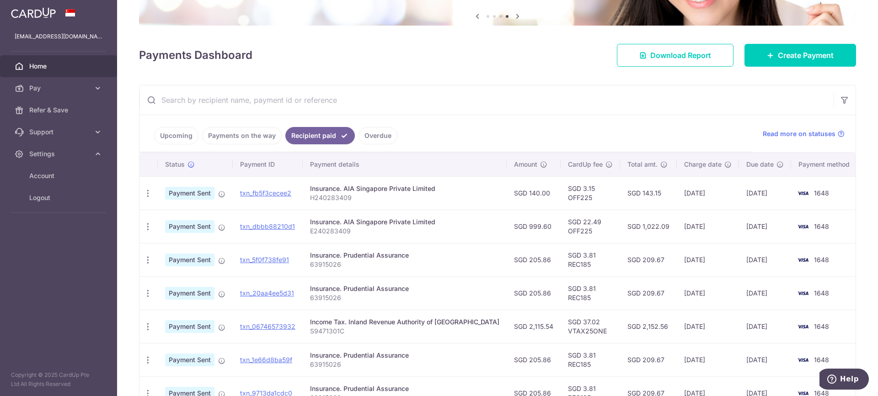
click at [193, 135] on link "Upcoming" at bounding box center [176, 135] width 44 height 17
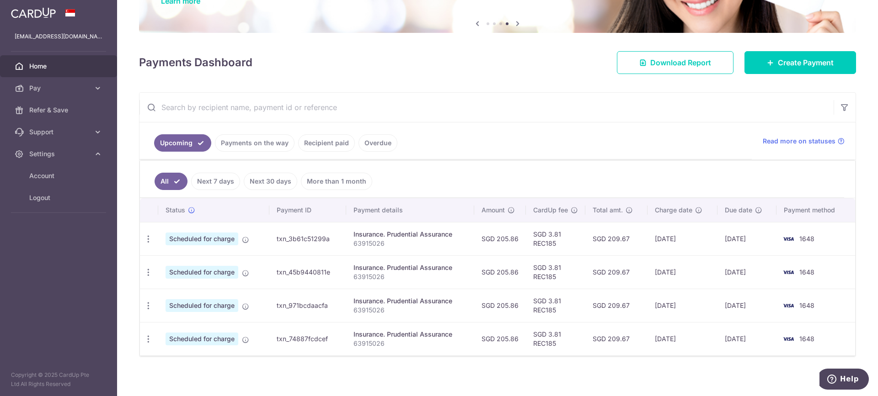
scroll to position [88, 0]
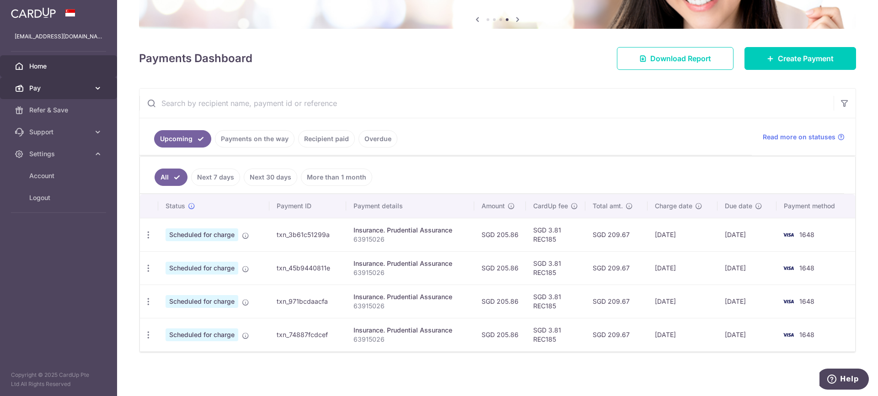
click at [89, 89] on span "Pay" at bounding box center [59, 88] width 60 height 9
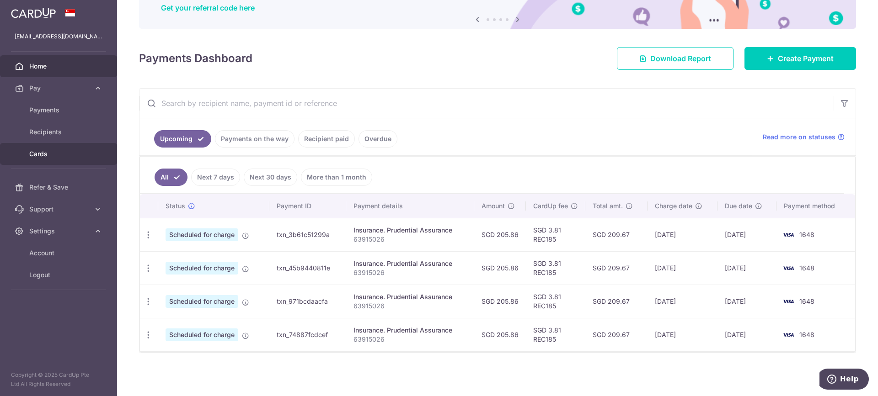
click at [73, 158] on span "Cards" at bounding box center [59, 153] width 60 height 9
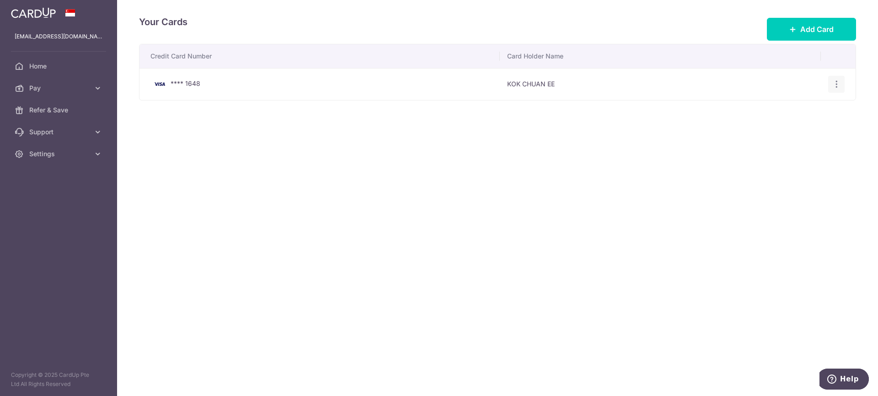
click at [830, 84] on div "View/Edit Delete" at bounding box center [836, 84] width 17 height 17
click at [838, 83] on icon "button" at bounding box center [837, 85] width 10 height 10
click at [818, 115] on span "View/Edit" at bounding box center [805, 109] width 62 height 11
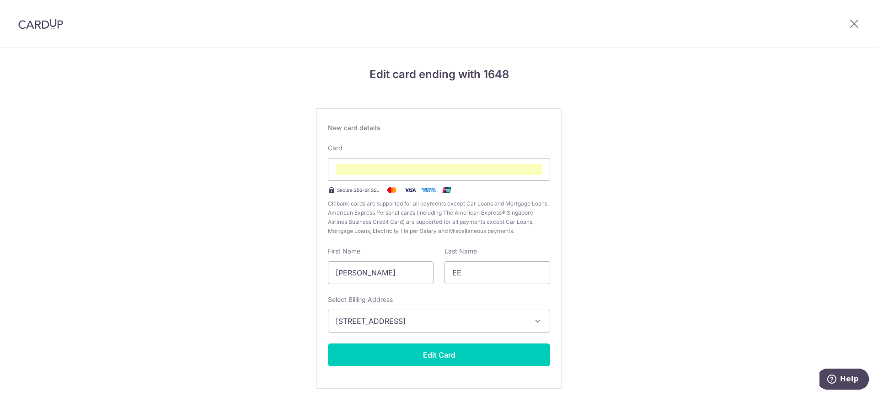
scroll to position [36, 0]
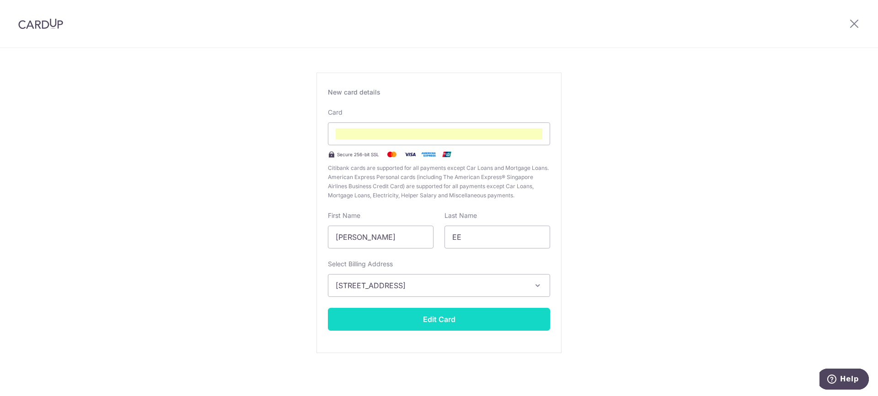
click at [500, 314] on button "Edit Card" at bounding box center [439, 319] width 222 height 23
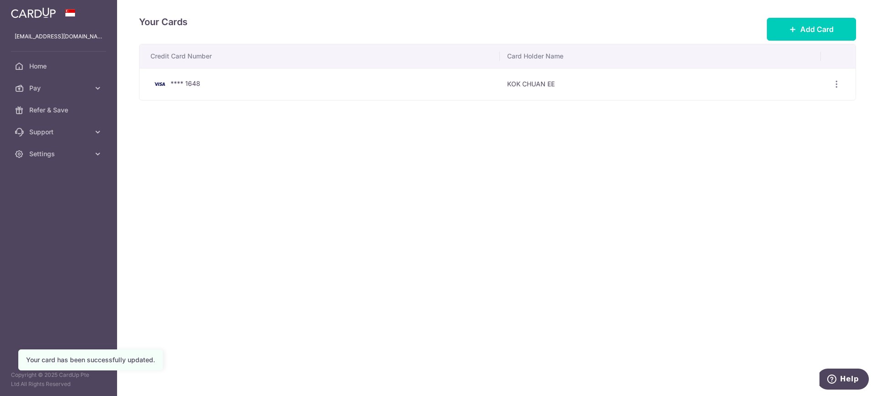
click at [192, 79] on div "**** 1648" at bounding box center [321, 84] width 342 height 11
click at [839, 86] on icon "button" at bounding box center [837, 85] width 10 height 10
click at [780, 109] on span "View/Edit" at bounding box center [805, 109] width 62 height 11
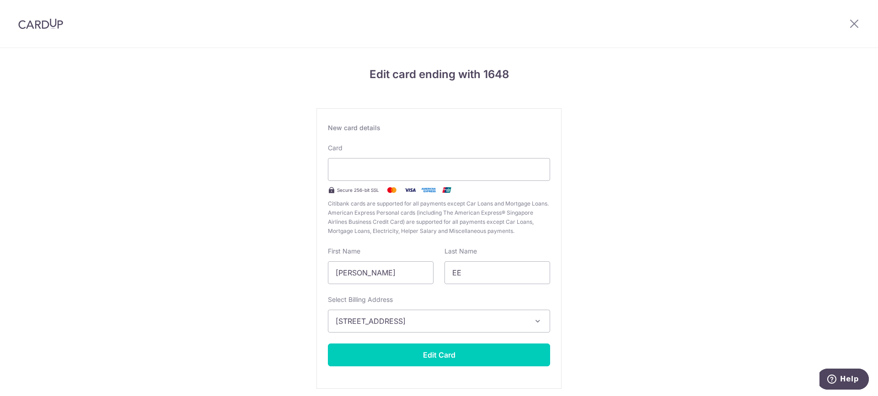
click at [737, 189] on div "Edit card ending with 1648 New card details Card Secure 256-bit SSL Citibank ca…" at bounding box center [439, 240] width 878 height 384
click at [51, 22] on img at bounding box center [40, 23] width 45 height 11
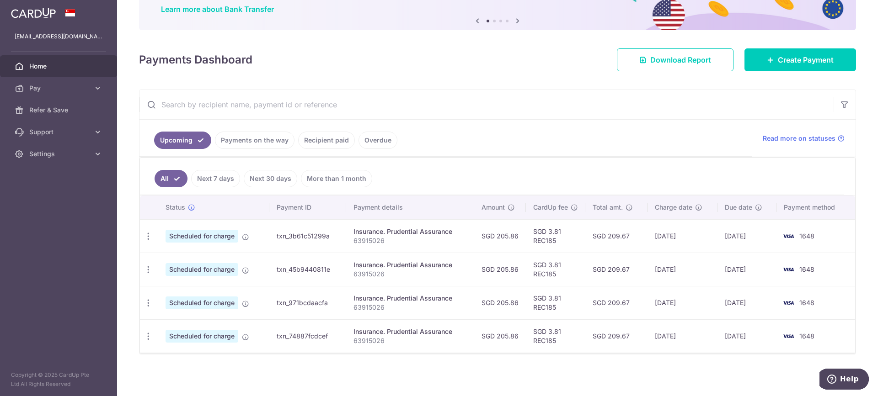
scroll to position [77, 0]
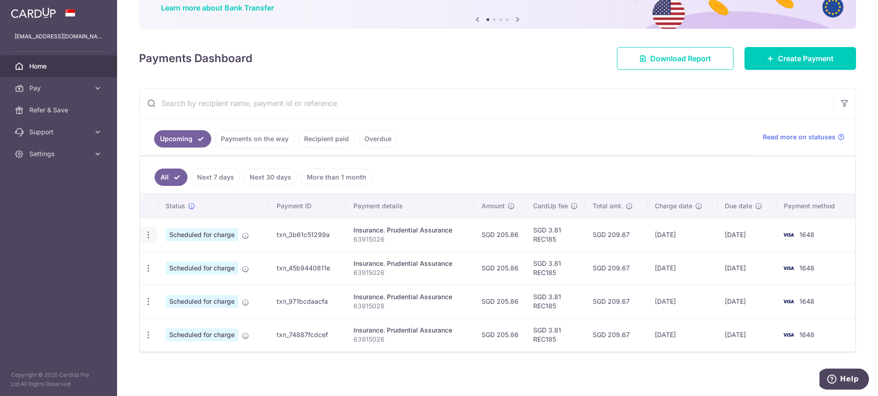
click at [146, 234] on icon "button" at bounding box center [149, 235] width 10 height 10
click at [177, 259] on span "Update payment" at bounding box center [197, 260] width 62 height 11
radio input "true"
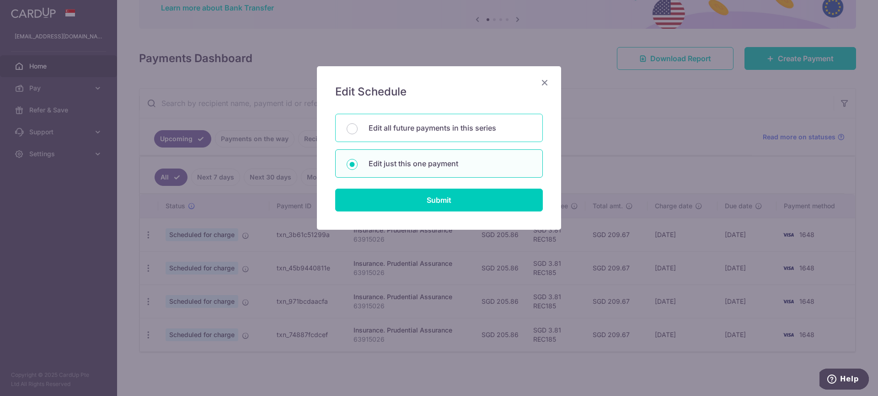
click at [499, 132] on p "Edit all future payments in this series" at bounding box center [449, 128] width 163 height 11
click at [357, 132] on input "Edit all future payments in this series" at bounding box center [352, 128] width 11 height 11
radio input "true"
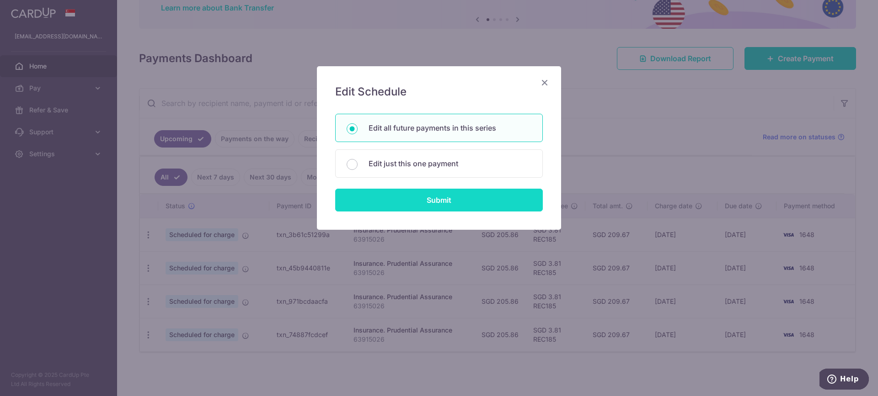
click at [486, 198] on input "Submit" at bounding box center [439, 200] width 208 height 23
radio input "true"
type input "205.86"
type input "63915026"
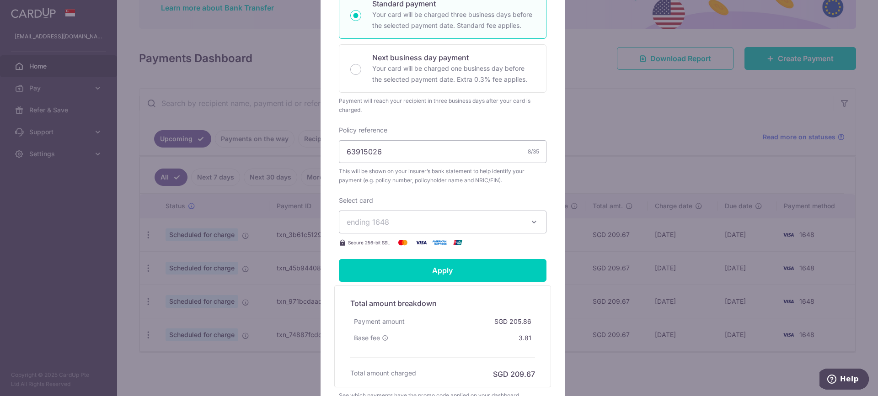
scroll to position [274, 0]
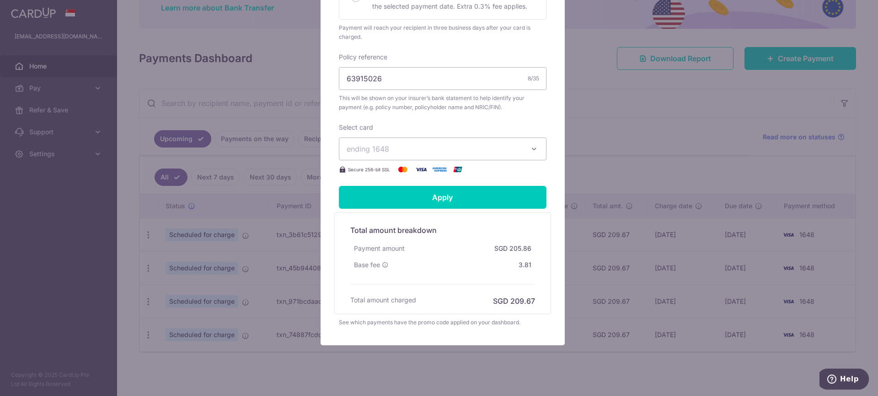
click at [509, 145] on span "ending 1648" at bounding box center [435, 149] width 176 height 11
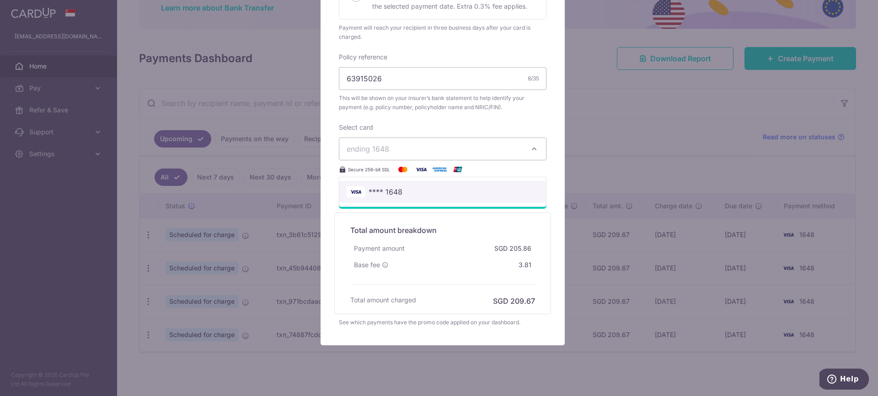
click at [491, 189] on span "**** 1648" at bounding box center [443, 192] width 192 height 11
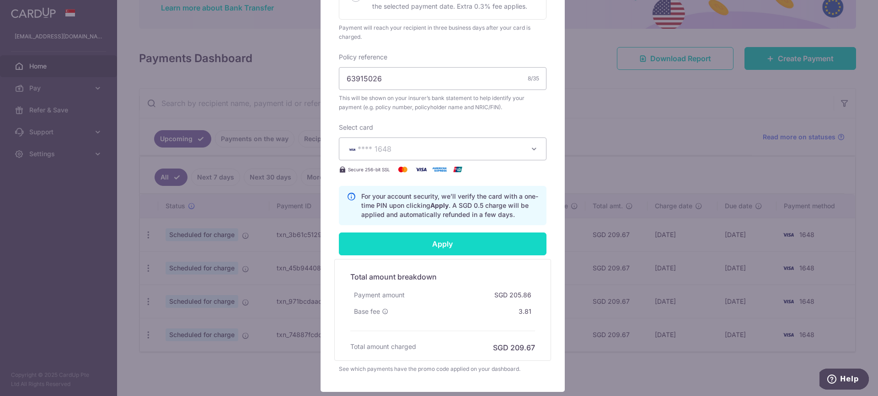
click at [493, 246] on input "Apply" at bounding box center [443, 244] width 208 height 23
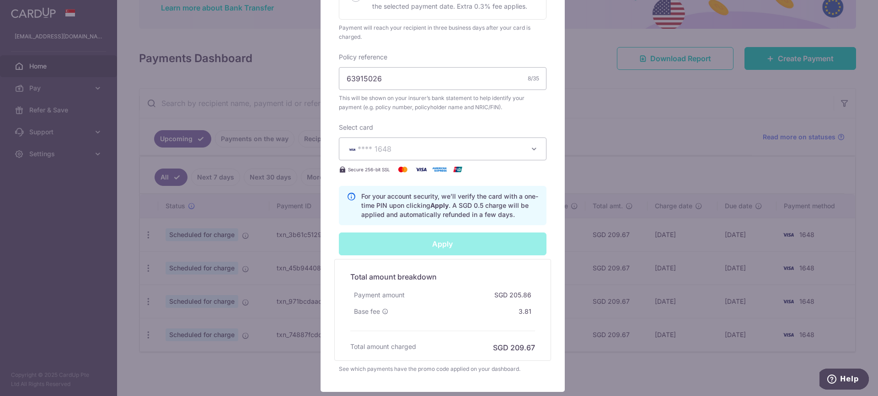
type input "Successfully Applied"
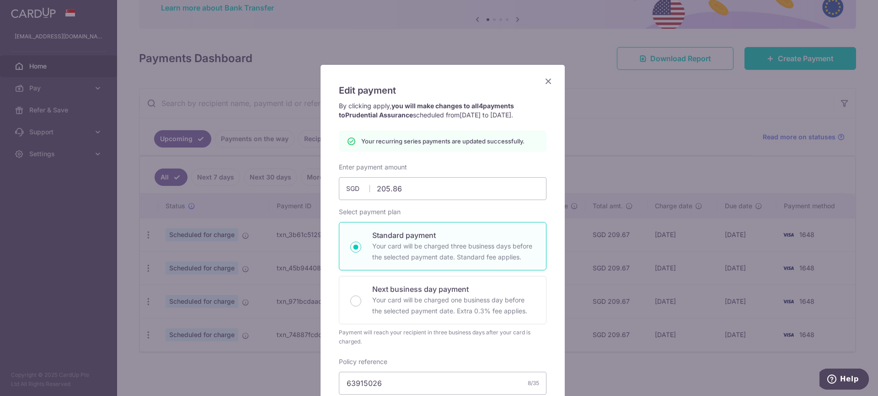
scroll to position [0, 0]
click at [544, 80] on icon "Close" at bounding box center [548, 82] width 11 height 11
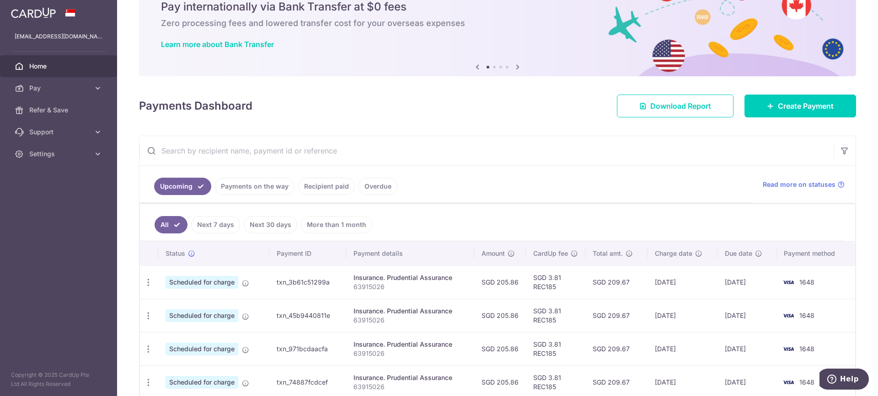
scroll to position [88, 0]
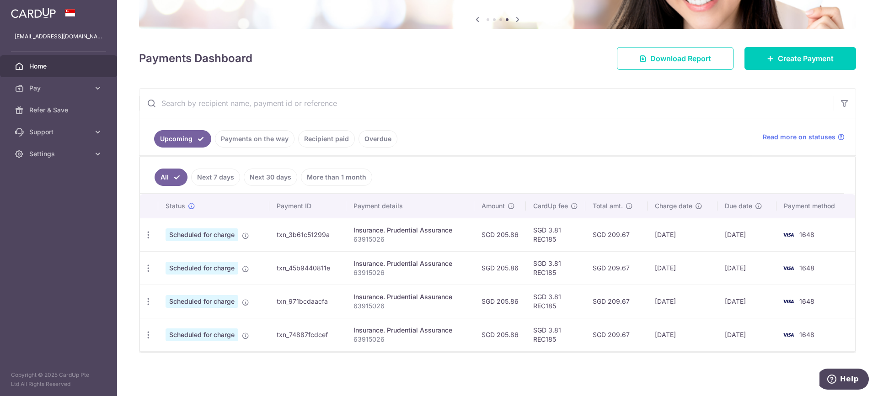
drag, startPoint x: 550, startPoint y: 104, endPoint x: 507, endPoint y: 96, distance: 43.8
click at [534, 105] on input "text" at bounding box center [486, 103] width 694 height 29
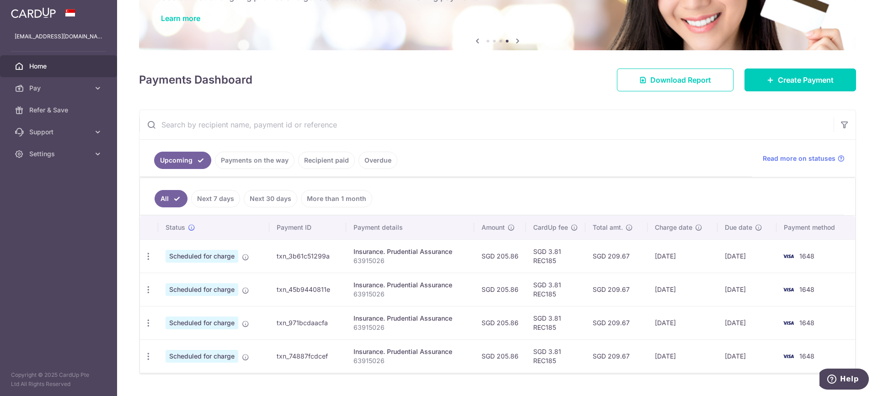
scroll to position [0, 0]
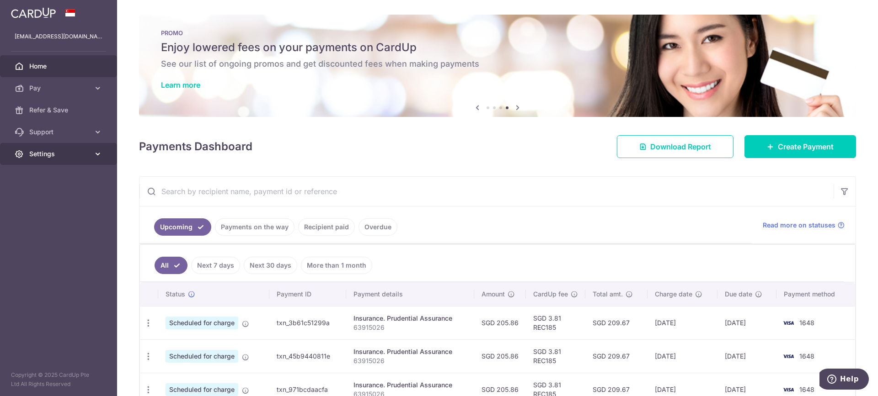
click at [47, 157] on span "Settings" at bounding box center [59, 153] width 60 height 9
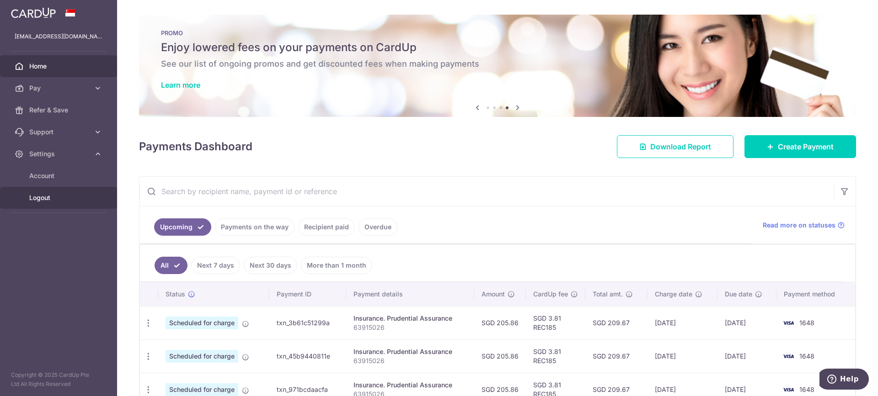
click at [49, 197] on span "Logout" at bounding box center [59, 197] width 60 height 9
